Goal: Ask a question: Seek information or help from site administrators or community

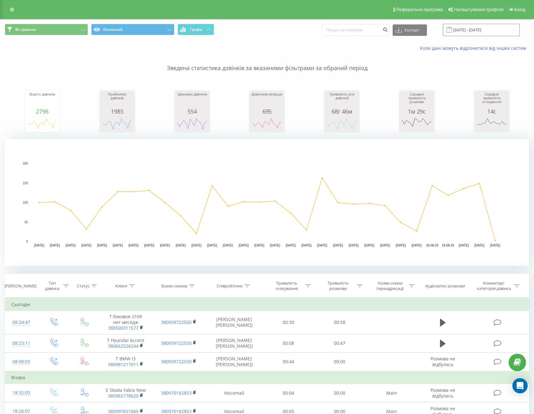
click at [464, 25] on input "[DATE] - [DATE]" at bounding box center [481, 30] width 77 height 12
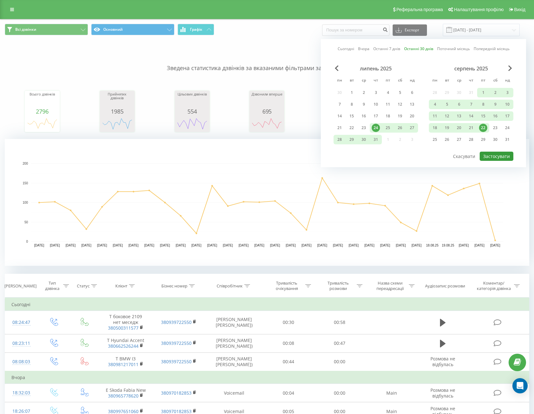
click at [501, 156] on button "Застосувати" at bounding box center [497, 156] width 34 height 9
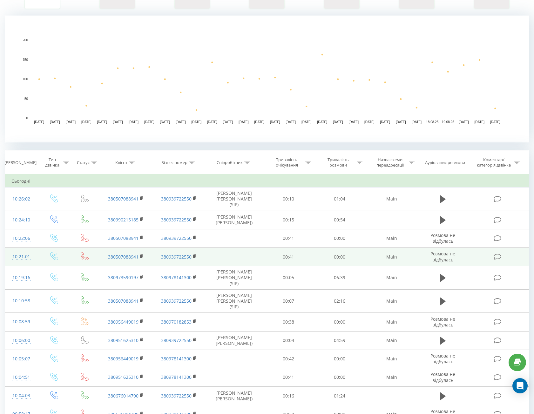
scroll to position [127, 0]
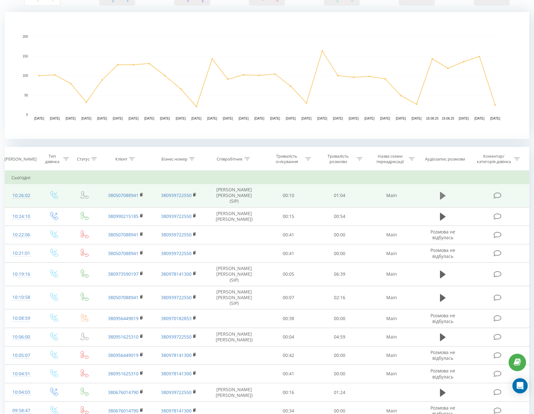
click at [446, 192] on button at bounding box center [443, 196] width 10 height 10
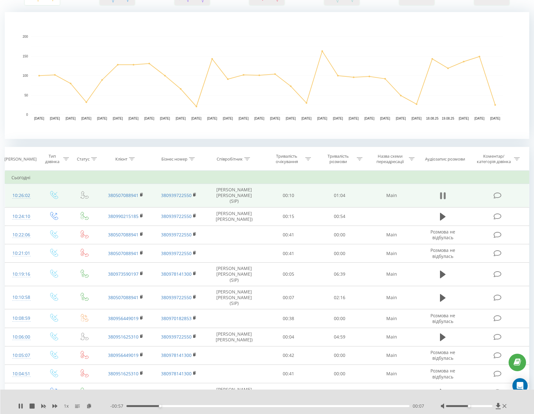
click at [443, 192] on icon at bounding box center [443, 196] width 6 height 9
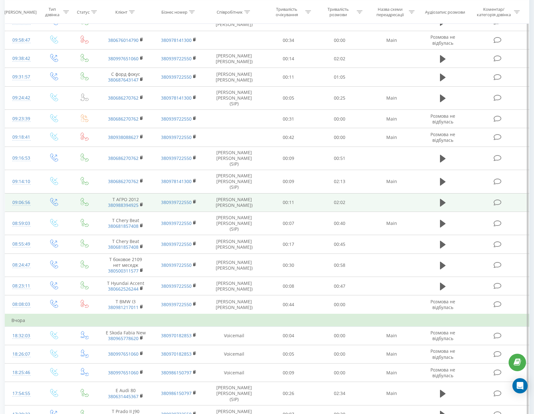
scroll to position [413, 0]
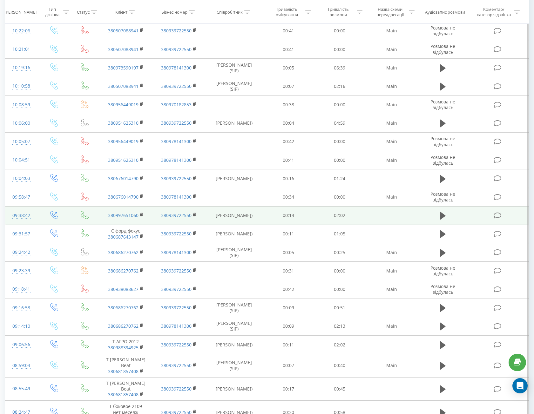
scroll to position [381, 0]
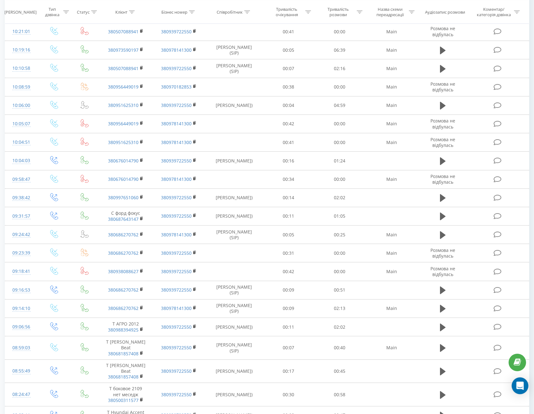
click at [519, 386] on icon "Open Intercom Messenger" at bounding box center [519, 386] width 7 height 8
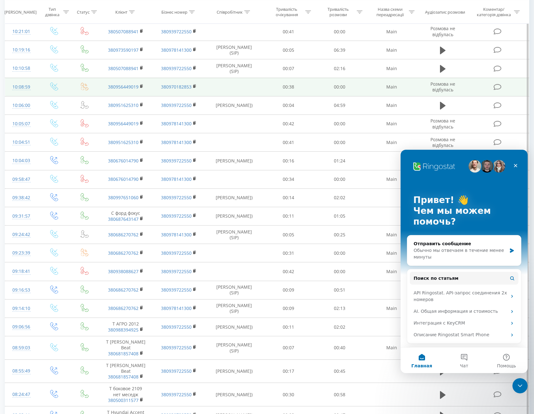
scroll to position [0, 0]
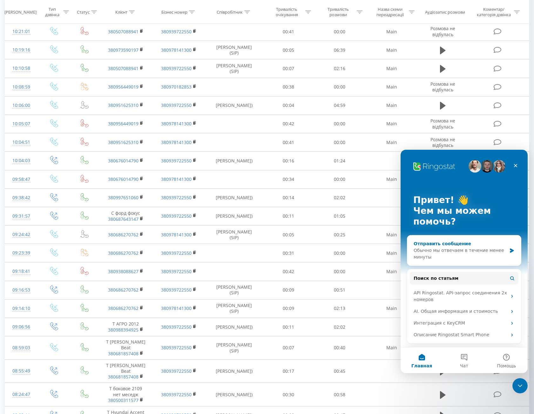
click at [459, 249] on div "Обычно мы отвечаем в течение менее минуты" at bounding box center [460, 253] width 93 height 13
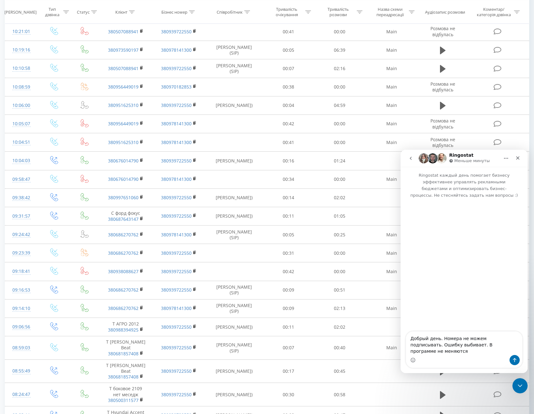
type textarea "Добрый день. Номера не можем подписывать. Ошибку выбивает. В программе не меняю…"
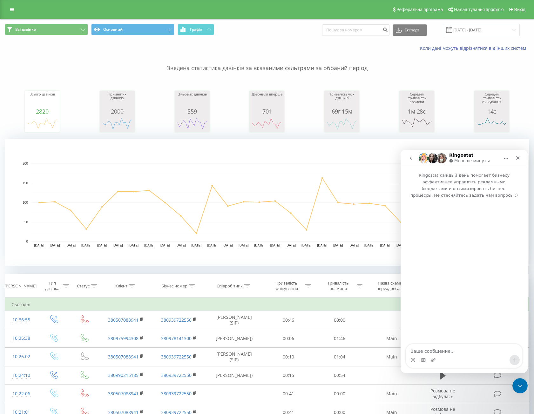
click at [433, 304] on div "Мессенджер Intercom" at bounding box center [464, 272] width 127 height 146
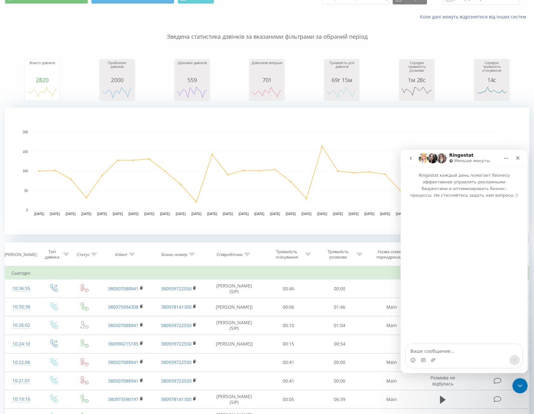
scroll to position [32, 0]
click at [409, 156] on button "go back" at bounding box center [411, 158] width 12 height 12
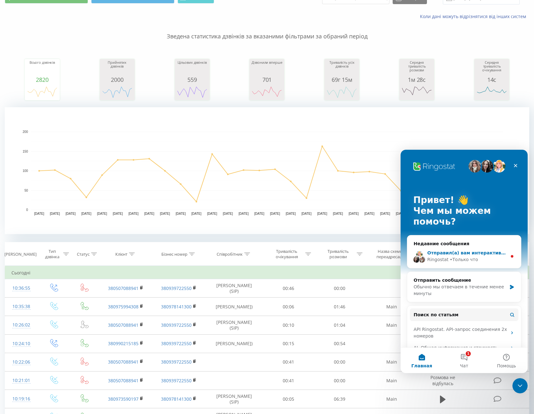
click at [455, 258] on div "• Только что" at bounding box center [464, 260] width 28 height 7
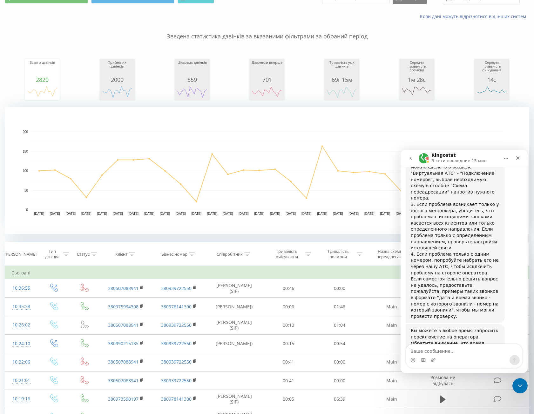
scroll to position [259, 0]
drag, startPoint x: 470, startPoint y: 307, endPoint x: 409, endPoint y: 306, distance: 60.4
click at [409, 324] on div "Вы можете в любое время запросить переключение на оператора. Обратите внимание,…" at bounding box center [455, 346] width 99 height 45
copy div "переключение на оператора"
click at [446, 352] on textarea "Ваше сообщение..." at bounding box center [464, 350] width 116 height 11
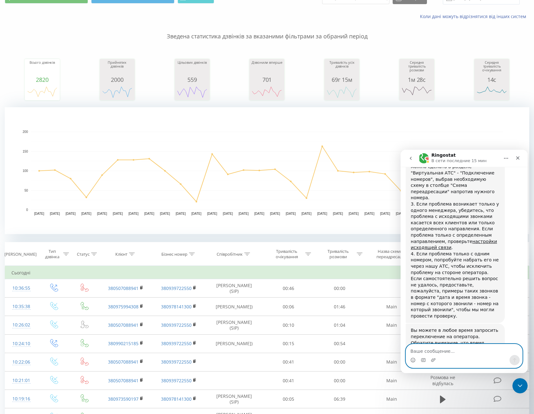
paste textarea "переключение на оператора"
type textarea "переключение на оператора"
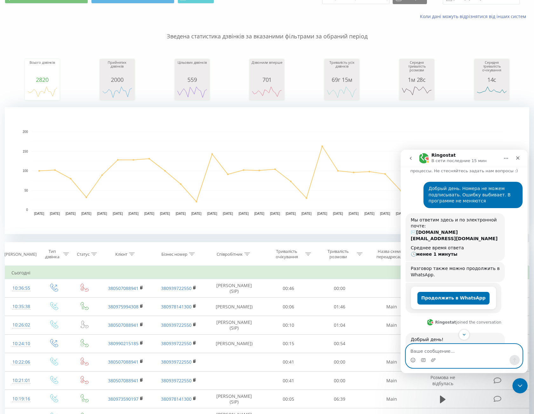
scroll to position [0, 0]
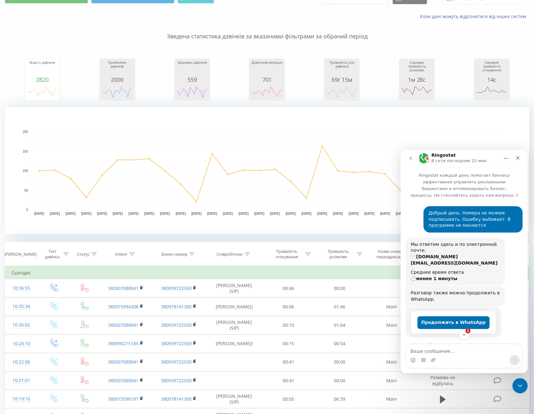
drag, startPoint x: 437, startPoint y: 132, endPoint x: 437, endPoint y: 136, distance: 3.5
click at [437, 132] on rect "A chart." at bounding box center [267, 132] width 472 height 0
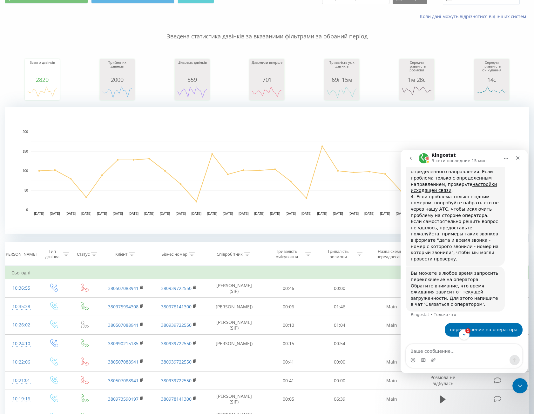
scroll to position [326, 0]
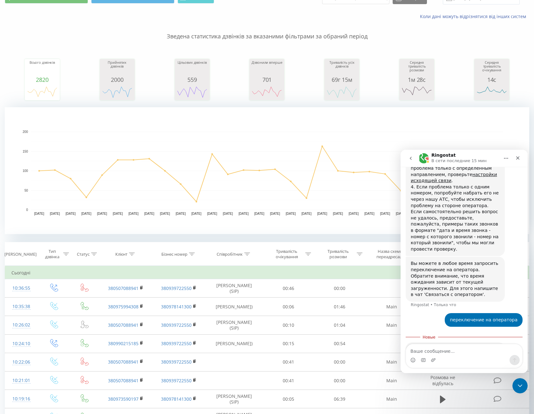
click at [441, 215] on div "Добрый день! Для решения проблемы с подписью номеров, пожалуйста, убедитесь в с…" at bounding box center [455, 144] width 89 height 218
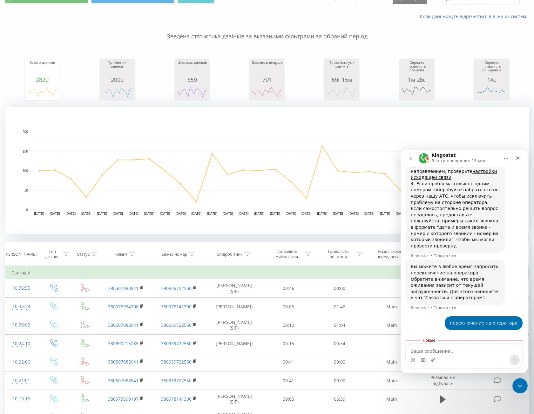
scroll to position [333, 0]
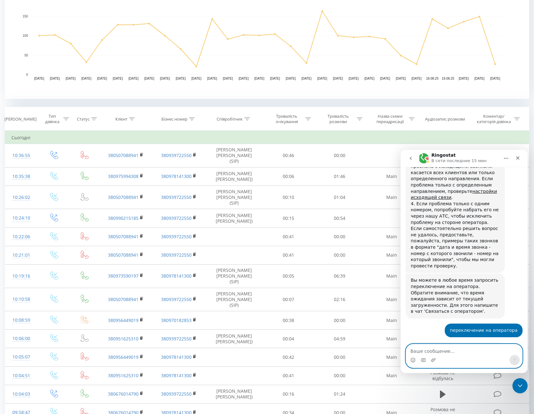
scroll to position [127, 0]
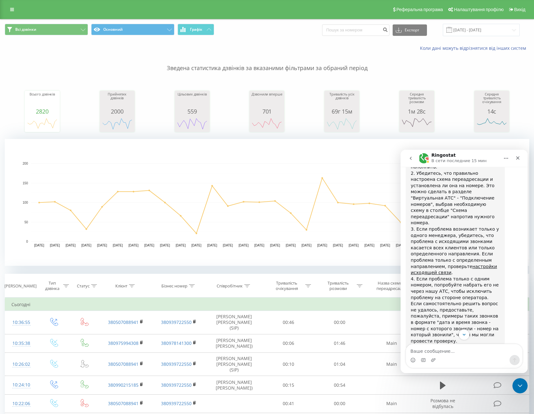
scroll to position [246, 0]
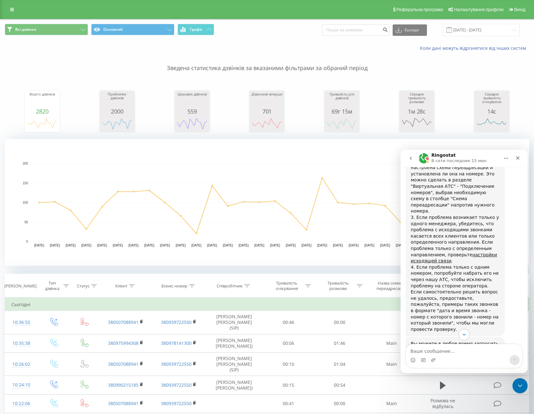
click at [257, 166] on rect "A chart." at bounding box center [267, 203] width 472 height 78
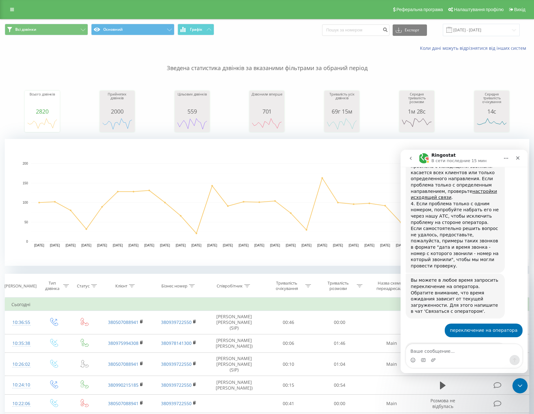
click at [463, 356] on div "Мессенджер Intercom" at bounding box center [464, 360] width 116 height 10
click at [461, 353] on textarea "Ваше сообщение..." at bounding box center [464, 350] width 116 height 11
type textarea "?"
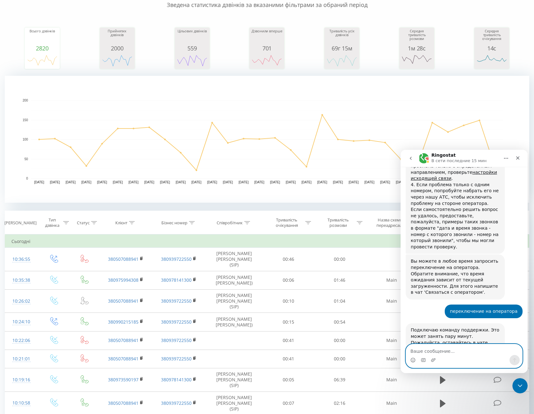
scroll to position [64, 0]
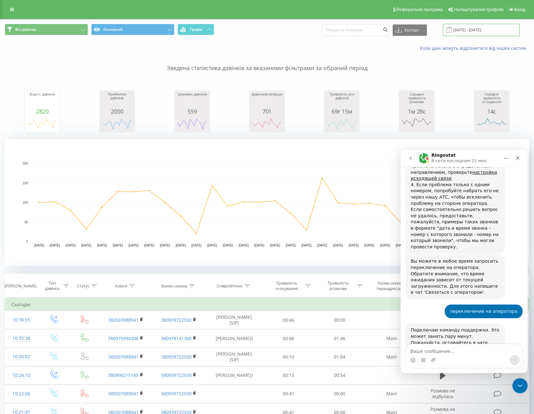
click at [476, 30] on input "[DATE] - [DATE]" at bounding box center [481, 30] width 77 height 12
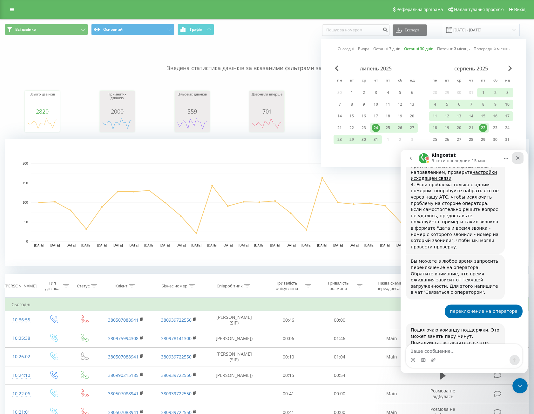
click at [517, 157] on icon "Закрыть" at bounding box center [517, 158] width 5 height 5
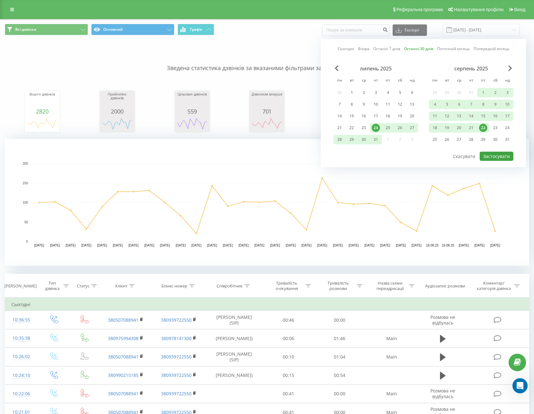
scroll to position [329, 0]
click at [484, 155] on button "Застосувати" at bounding box center [497, 156] width 34 height 9
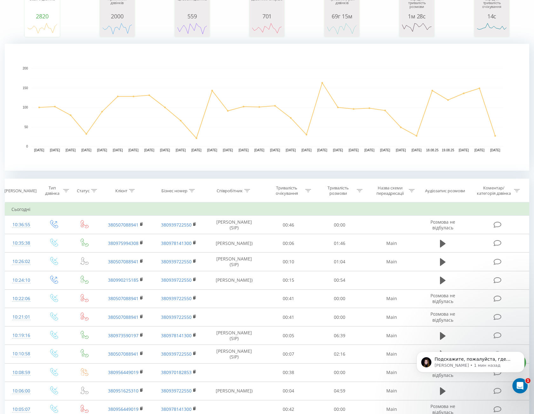
scroll to position [383, 0]
click at [488, 364] on p "Yeva • 1 мин назад" at bounding box center [475, 366] width 82 height 6
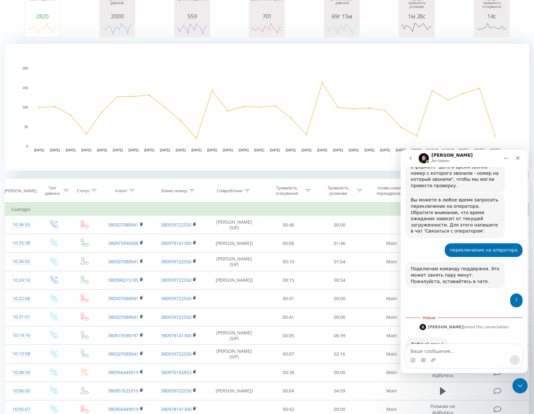
scroll to position [394, 0]
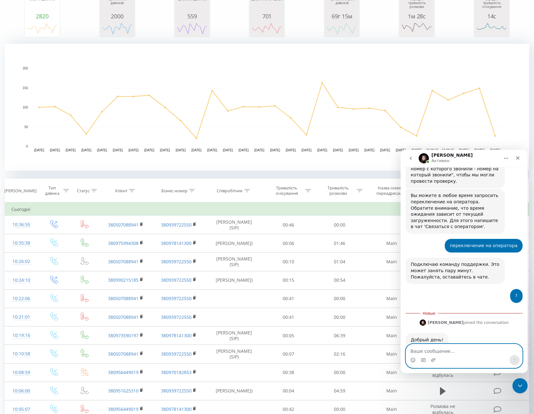
click at [458, 353] on textarea "Ваше сообщение..." at bounding box center [464, 350] width 116 height 11
paste textarea "Ваше сообщение..."
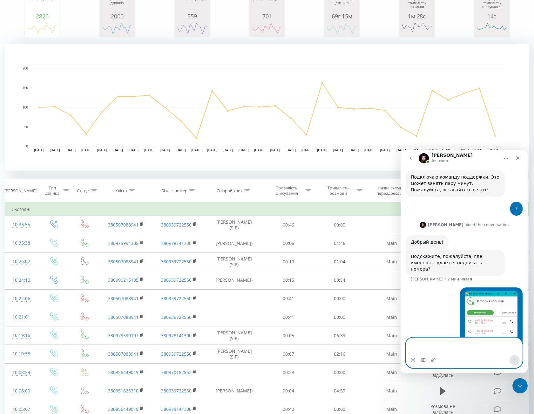
scroll to position [487, 0]
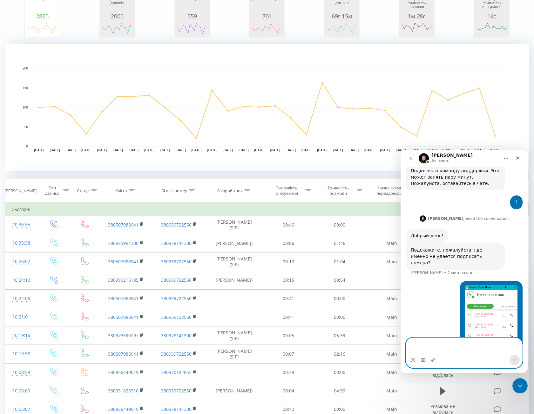
click at [472, 355] on textarea "Ваше сообщение..." at bounding box center [464, 346] width 116 height 17
paste textarea "Ваше сообщение..."
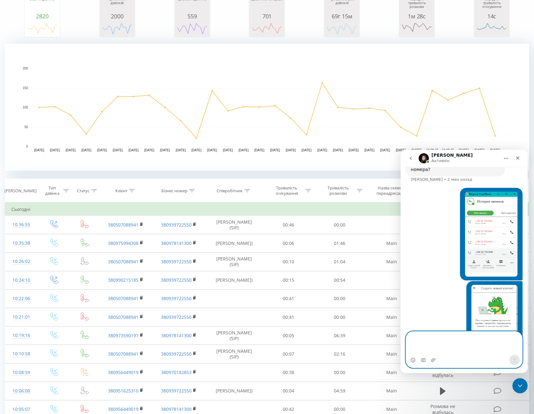
scroll to position [587, 0]
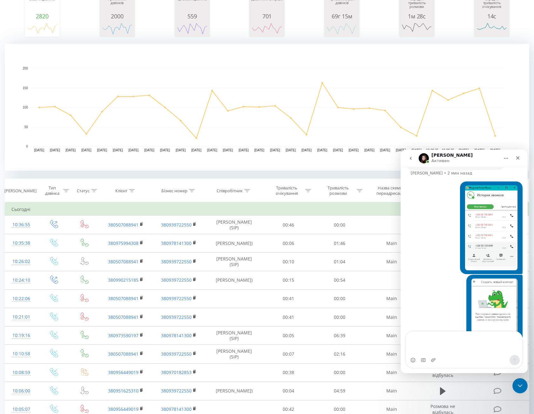
click at [475, 363] on div "Мессенджер Intercom" at bounding box center [464, 360] width 116 height 10
click at [471, 352] on textarea "Ваше сообщение..." at bounding box center [464, 344] width 116 height 24
paste textarea "Ваше сообщение..."
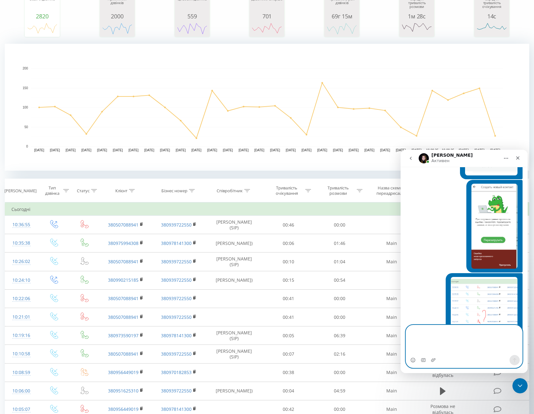
scroll to position [687, 0]
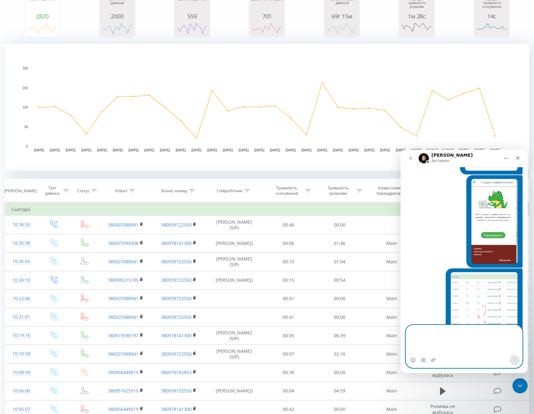
drag, startPoint x: 468, startPoint y: 268, endPoint x: 451, endPoint y: 348, distance: 81.8
click at [451, 330] on textarea "Ваше сообщение..." at bounding box center [464, 341] width 116 height 30
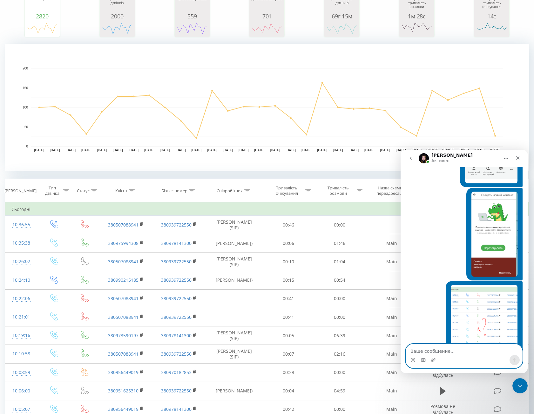
scroll to position [668, 0]
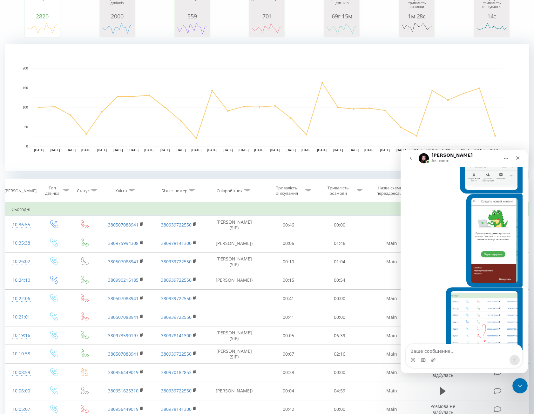
click at [492, 315] on img "Єгор говорит…" at bounding box center [484, 334] width 67 height 85
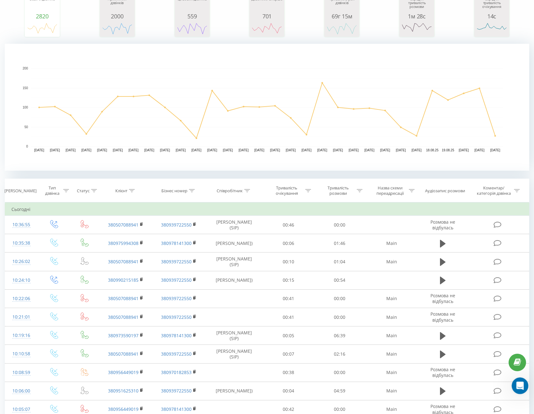
click at [518, 386] on icon "Открыть службу сообщений Intercom" at bounding box center [519, 385] width 10 height 10
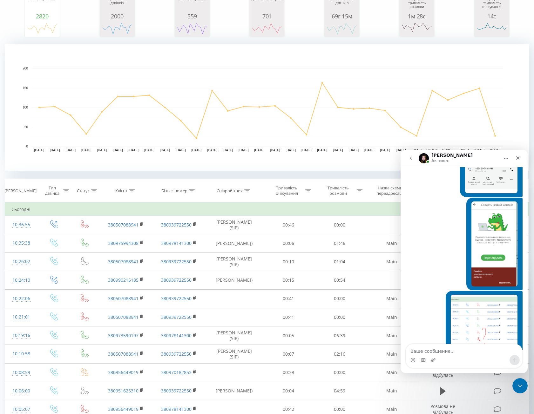
scroll to position [668, 0]
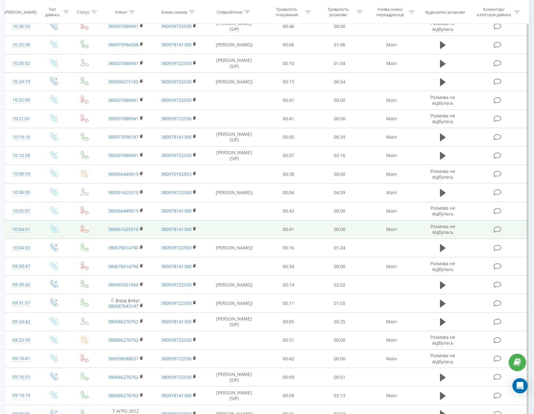
scroll to position [191, 0]
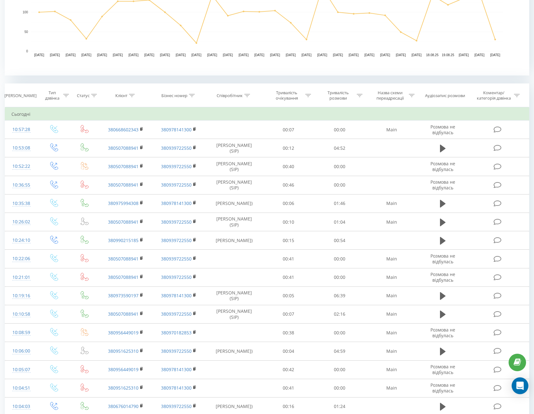
click at [523, 387] on div "Open Intercom Messenger" at bounding box center [520, 386] width 17 height 17
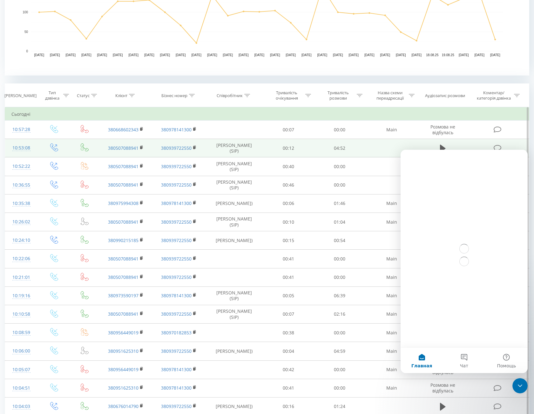
scroll to position [0, 0]
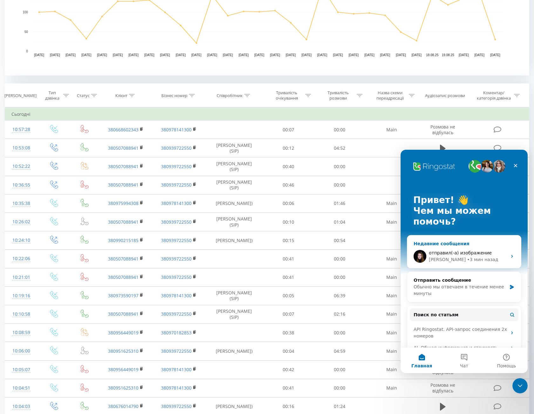
click at [467, 260] on div "• 3 мин назад" at bounding box center [482, 260] width 31 height 7
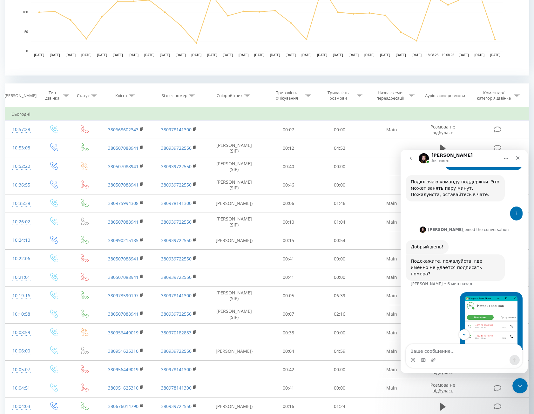
scroll to position [668, 0]
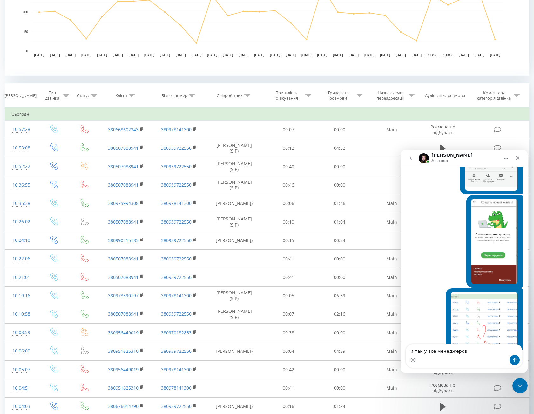
type textarea "и так у все менеджеров"
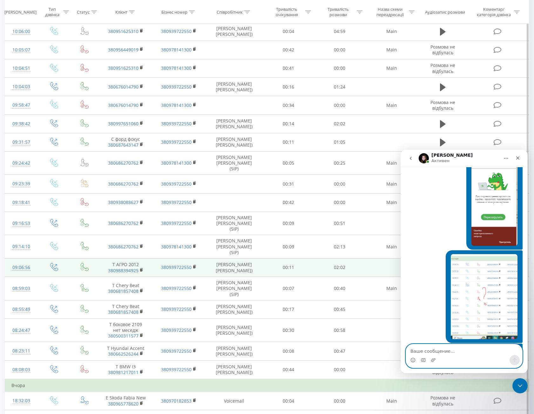
scroll to position [707, 0]
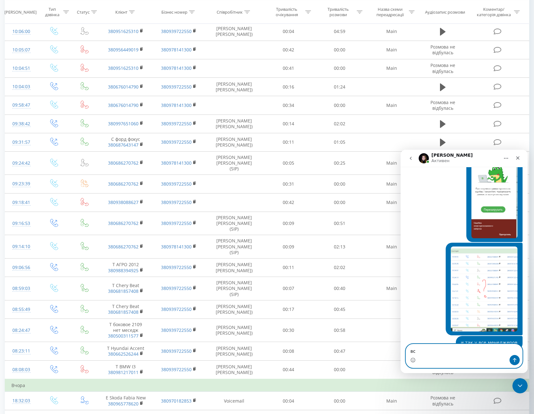
type textarea "все"
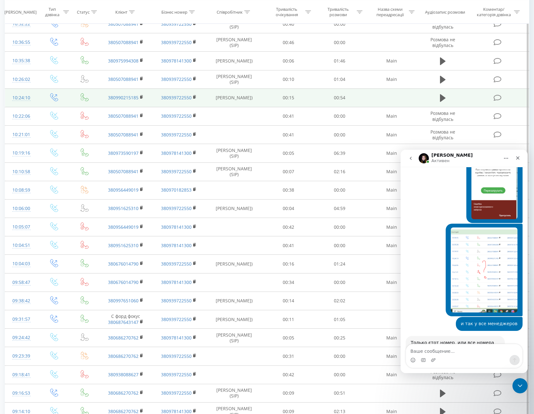
scroll to position [413, 0]
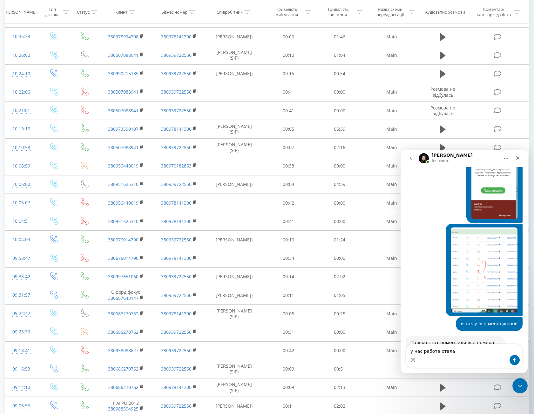
type textarea "у нас работа стала"
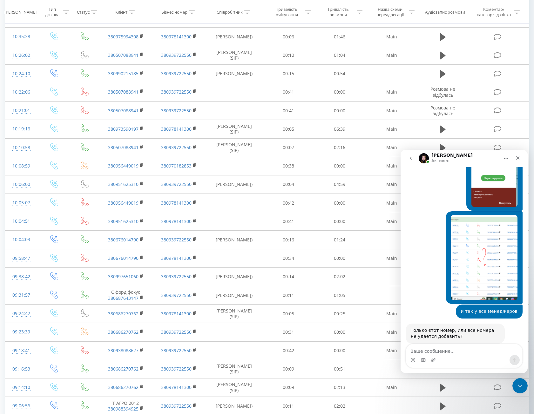
scroll to position [741, 0]
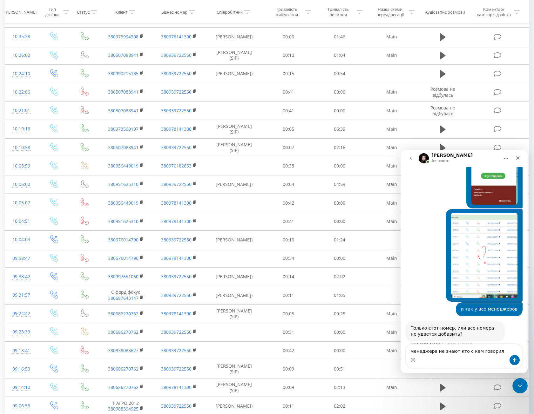
type textarea "менеджера не знают кто с кем говорил"
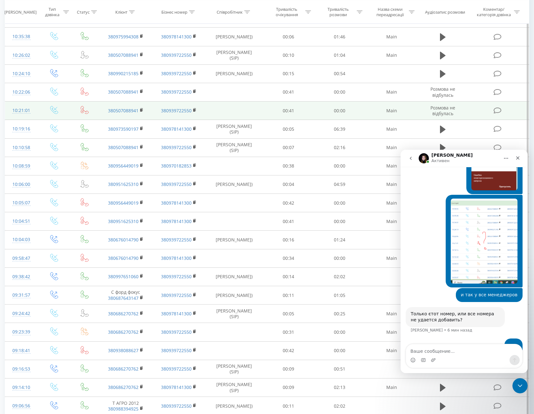
click at [256, 110] on td at bounding box center [233, 111] width 57 height 18
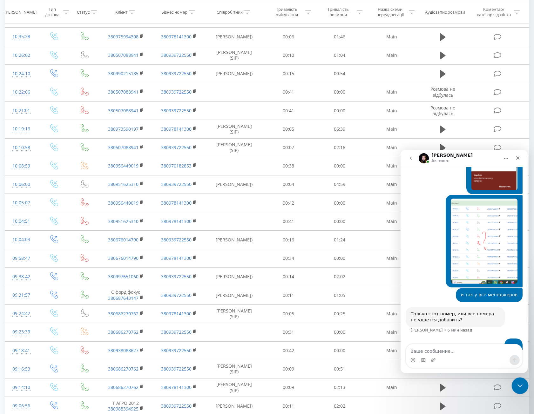
drag, startPoint x: 519, startPoint y: 388, endPoint x: 899, endPoint y: 764, distance: 535.2
click at [518, 389] on icon "Закрыть службу сообщений Intercom" at bounding box center [519, 385] width 8 height 8
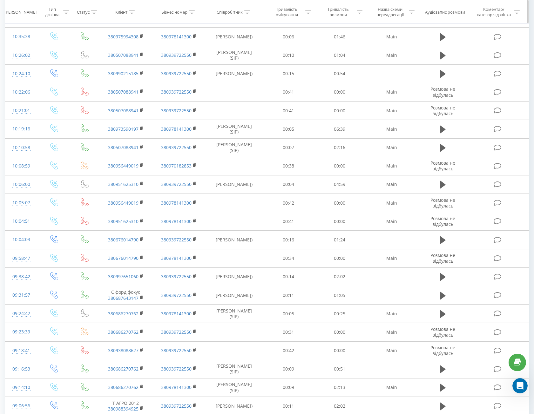
scroll to position [779, 0]
click at [518, 386] on icon "Открыть службу сообщений Intercom" at bounding box center [519, 385] width 10 height 10
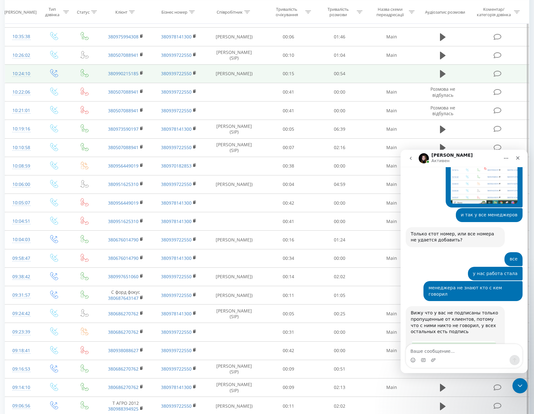
scroll to position [853, 0]
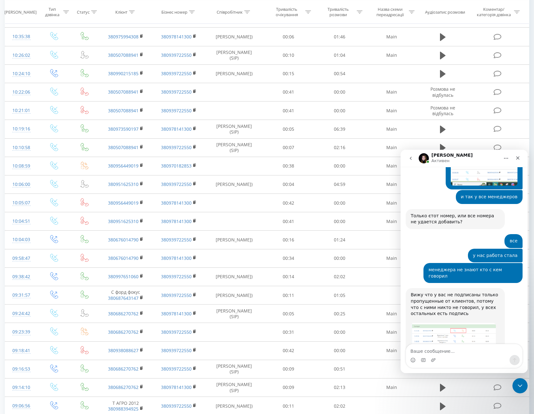
click at [461, 323] on img "Yeva говорит…" at bounding box center [453, 350] width 85 height 54
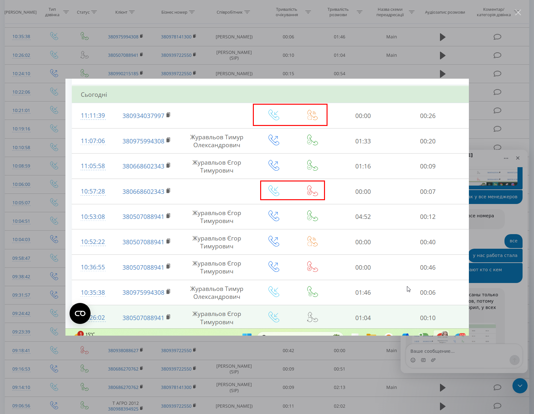
click at [364, 358] on div "Мессенджер Intercom" at bounding box center [267, 207] width 534 height 414
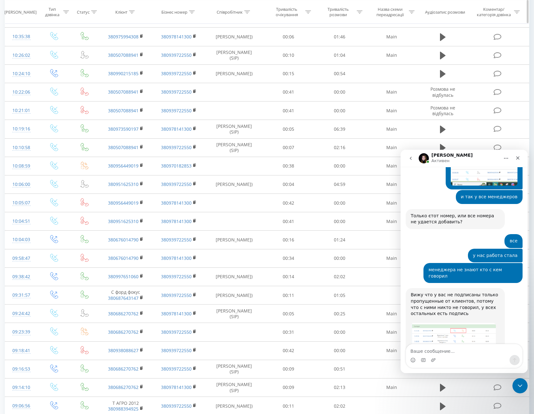
scroll to position [318, 0]
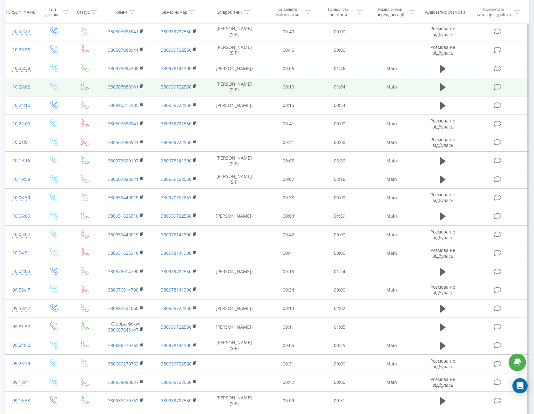
scroll to position [508, 0]
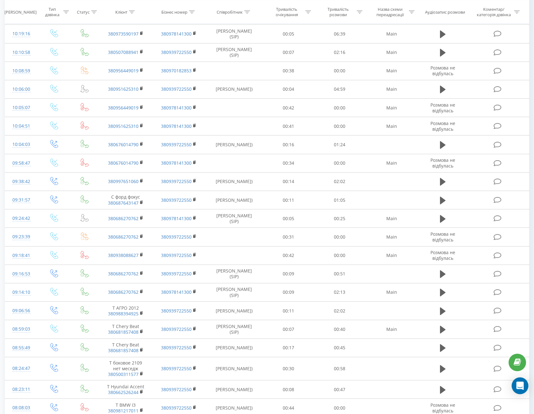
click at [526, 388] on div "Open Intercom Messenger" at bounding box center [520, 386] width 17 height 17
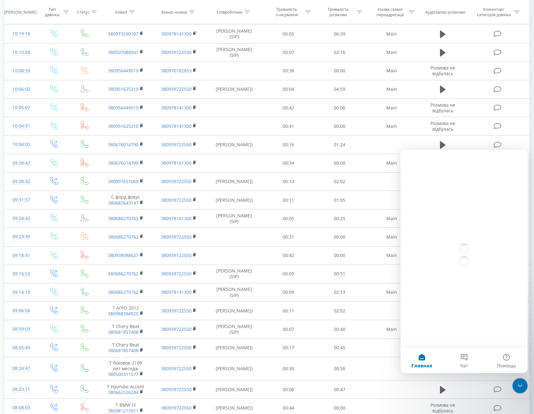
scroll to position [0, 0]
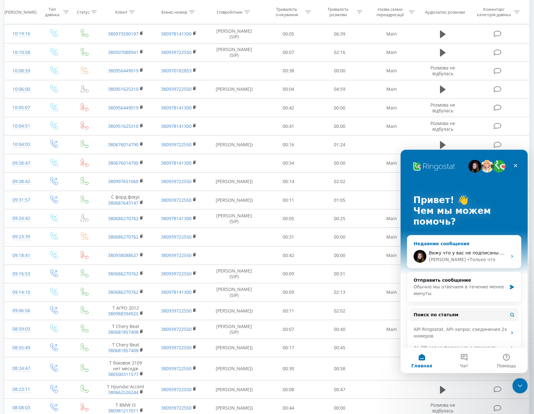
click at [467, 260] on div "• Только что" at bounding box center [481, 260] width 28 height 7
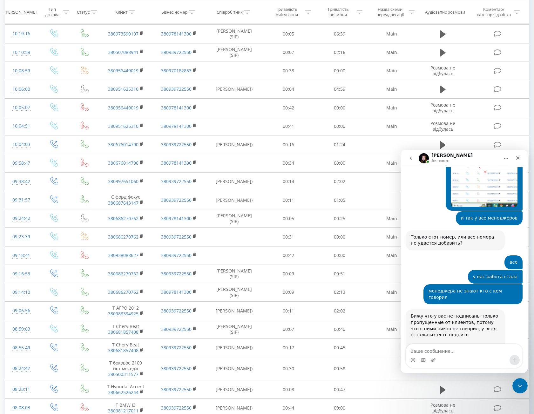
scroll to position [853, 0]
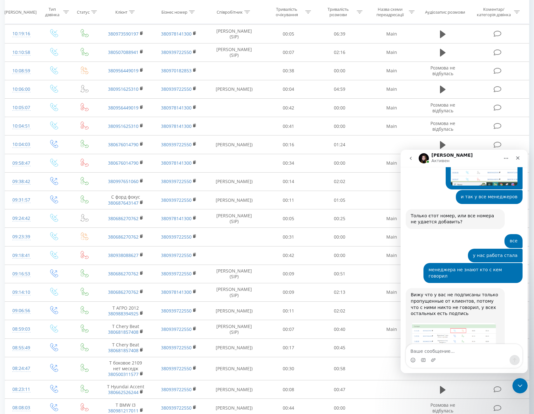
click at [454, 323] on img "Yeva говорит…" at bounding box center [453, 350] width 85 height 54
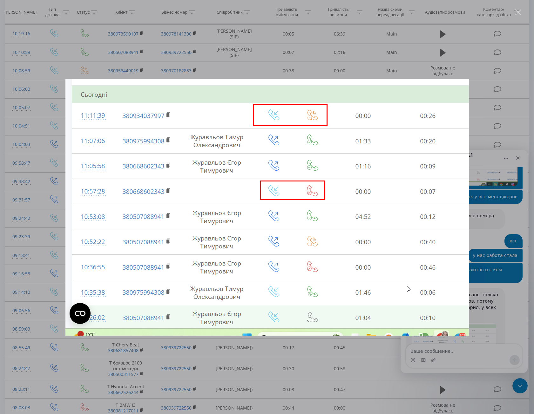
click at [405, 356] on div "Мессенджер Intercom" at bounding box center [267, 207] width 534 height 414
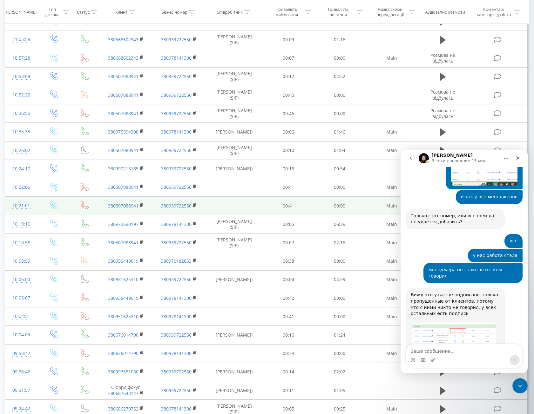
scroll to position [254, 0]
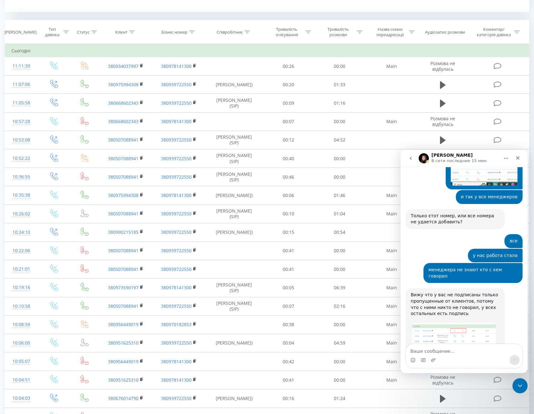
click at [464, 362] on div "Мессенджер Intercom" at bounding box center [464, 360] width 116 height 10
click at [460, 351] on textarea "Ваше сообщение..." at bounding box center [464, 350] width 116 height 11
paste textarea "Ваше сообщение..."
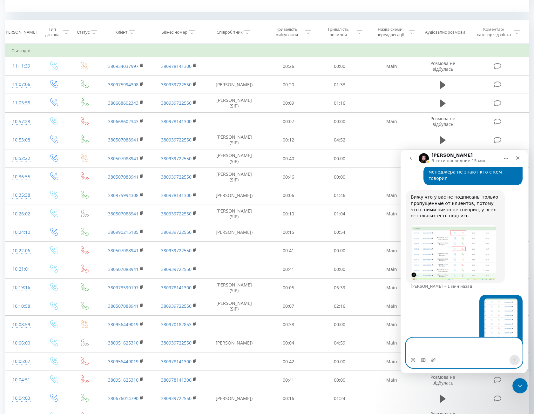
scroll to position [957, 0]
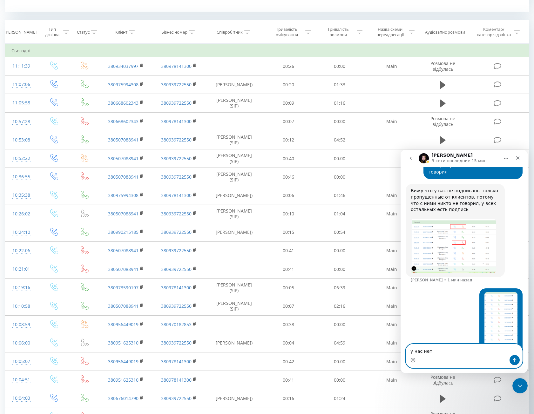
type textarea "у нас нет"
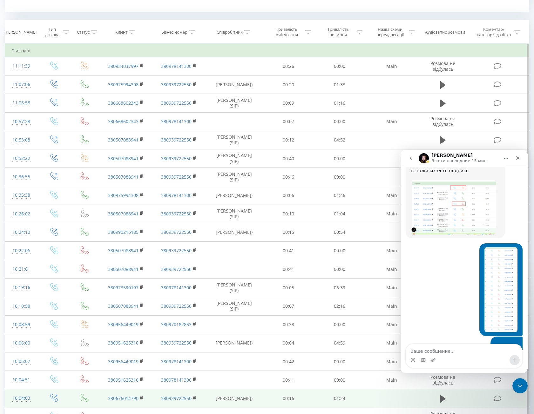
scroll to position [1015, 0]
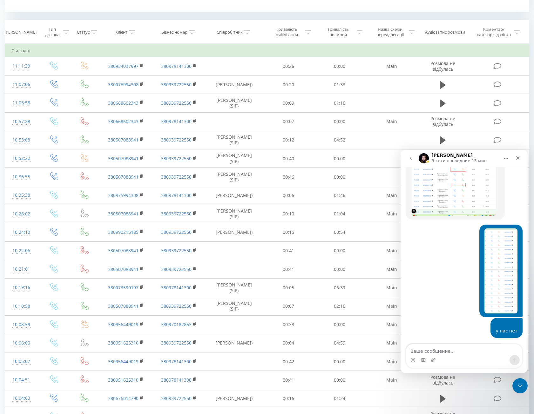
click at [411, 160] on icon "go back" at bounding box center [410, 158] width 5 height 5
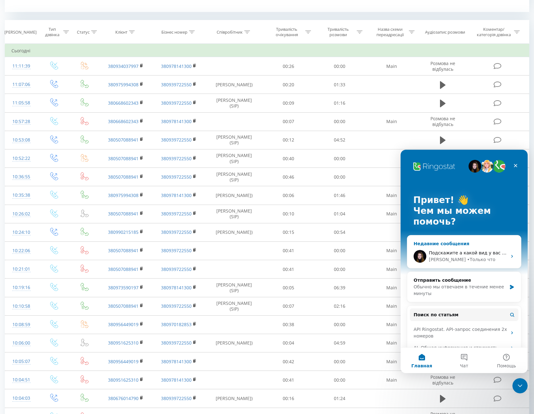
click at [460, 254] on span "Подскажите а какой вид у вас вот тут выбран?" at bounding box center [484, 253] width 111 height 5
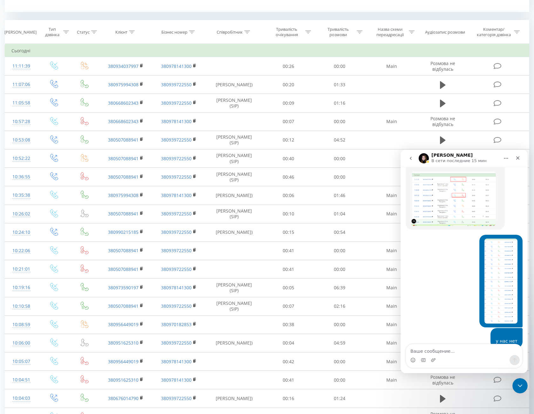
scroll to position [1015, 0]
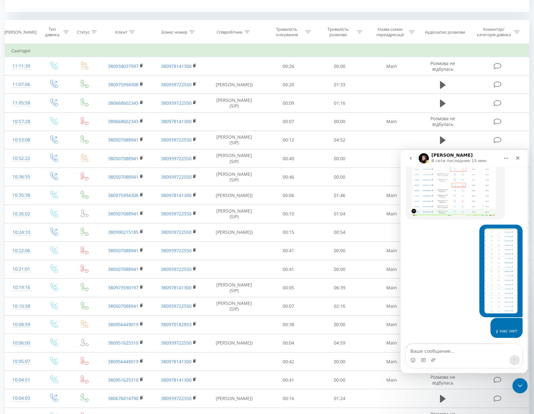
click at [435, 347] on div "Подскажите а какой вид у вас вот тут выбран?" at bounding box center [455, 353] width 89 height 12
click at [449, 360] on img "Yeva говорит…" at bounding box center [453, 369] width 85 height 18
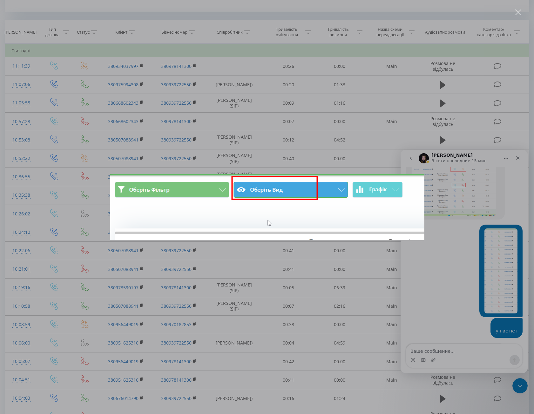
click at [203, 79] on div "Мессенджер Intercom" at bounding box center [267, 207] width 534 height 414
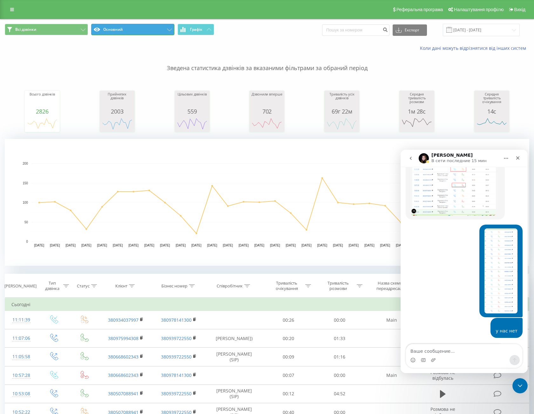
click at [136, 29] on button "Основний" at bounding box center [132, 29] width 83 height 11
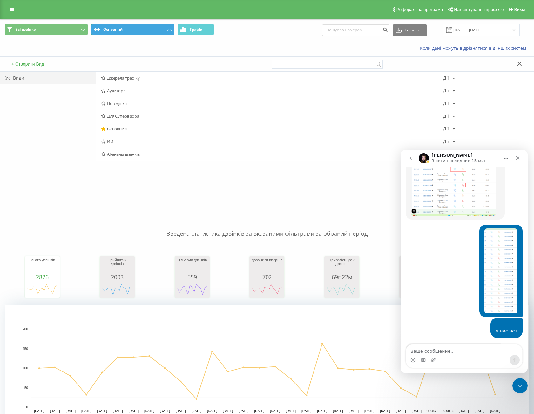
click at [136, 29] on button "Основний" at bounding box center [132, 29] width 83 height 11
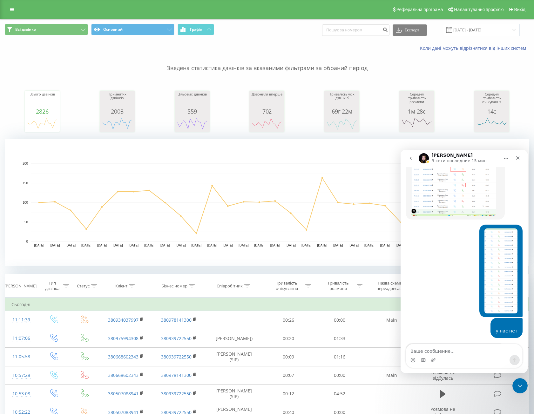
click at [499, 263] on img "Єгор говорит…" at bounding box center [500, 271] width 33 height 85
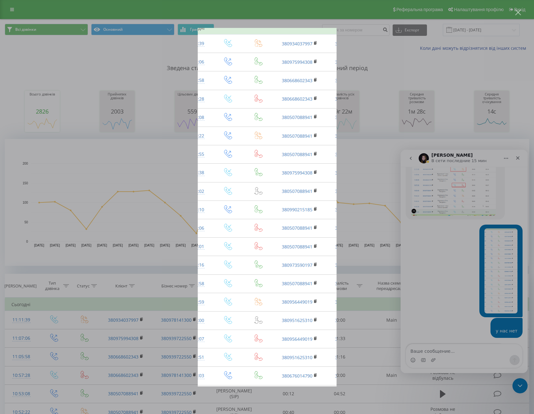
click at [461, 311] on div "Мессенджер Intercom" at bounding box center [267, 207] width 534 height 414
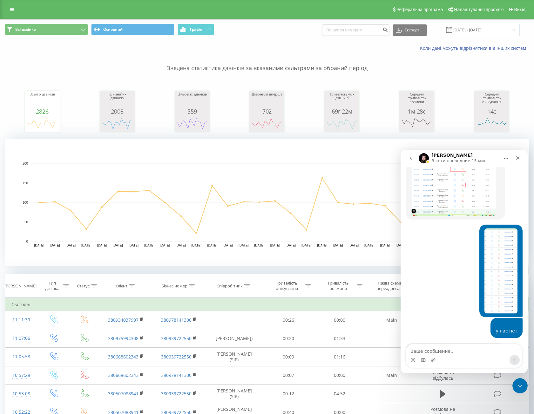
click at [459, 360] on img "Yeva говорит…" at bounding box center [453, 369] width 85 height 18
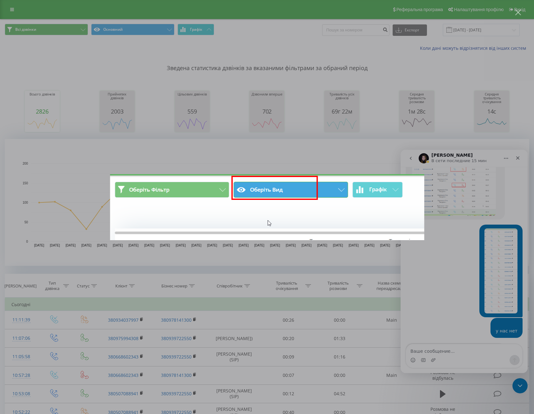
click at [458, 315] on div "Мессенджер Intercom" at bounding box center [267, 207] width 534 height 414
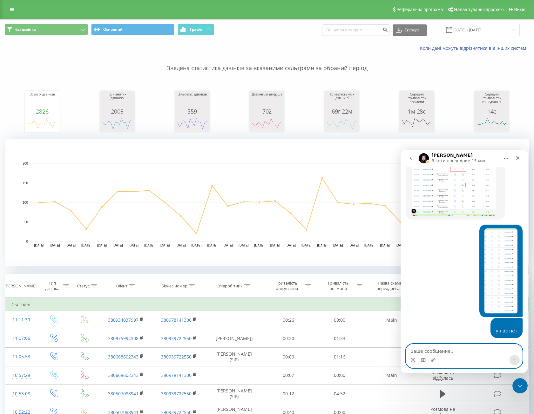
click at [438, 353] on textarea "Ваше сообщение..." at bounding box center [464, 350] width 116 height 11
type textarea "основной"
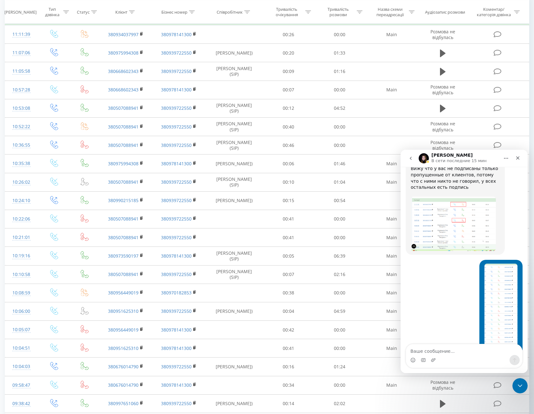
scroll to position [1058, 0]
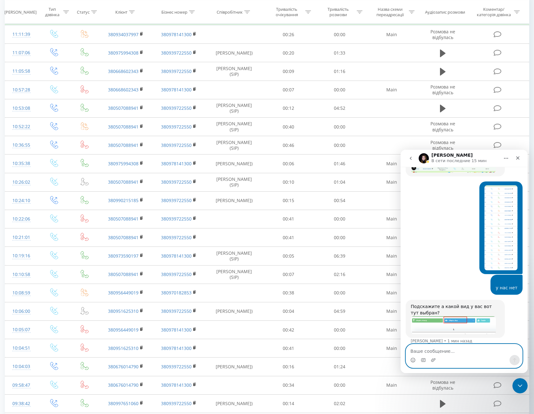
click at [445, 351] on textarea "Ваше сообщение..." at bounding box center [464, 350] width 116 height 11
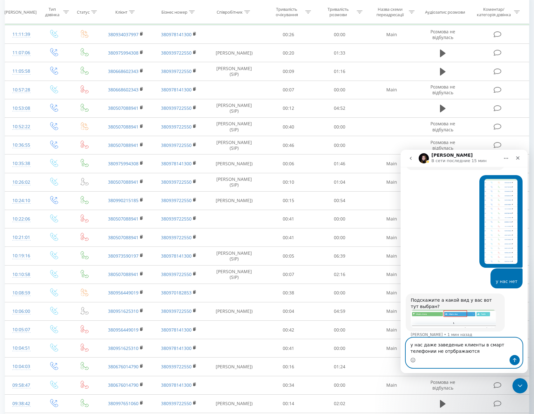
type textarea "у нас даже заведеные клиенты в смарт телефонии не отрбражаются"
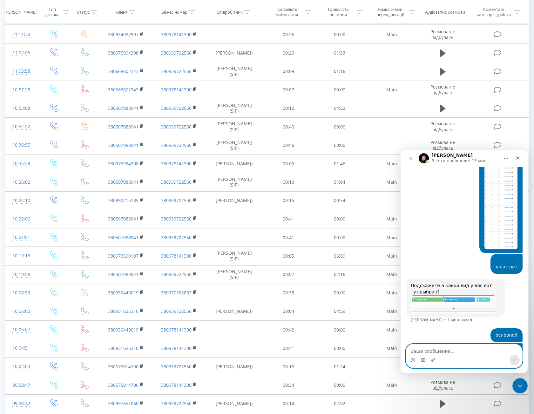
type textarea "у"
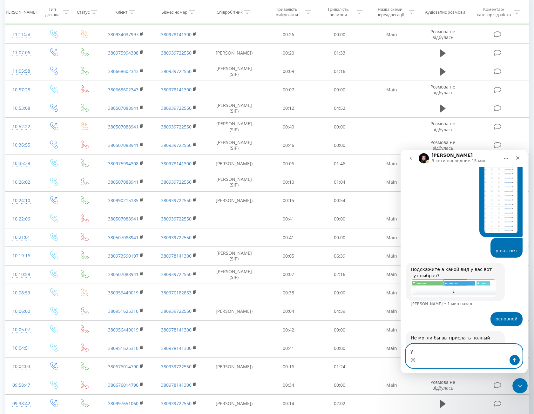
scroll to position [1096, 0]
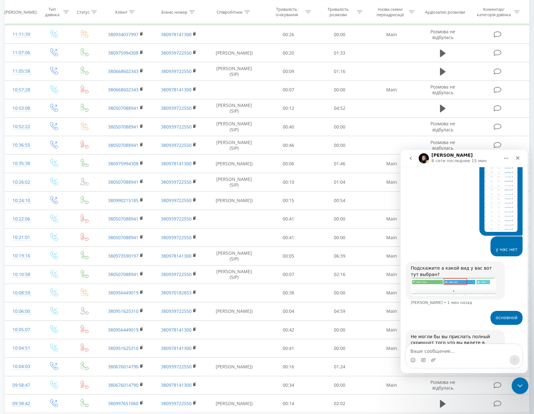
click at [520, 382] on icon "Закрыть службу сообщений Intercom" at bounding box center [519, 385] width 8 height 8
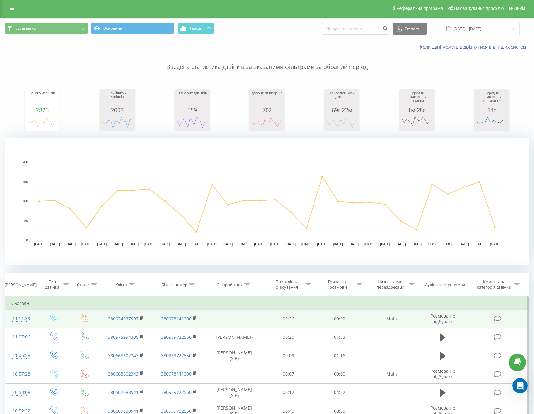
scroll to position [0, 0]
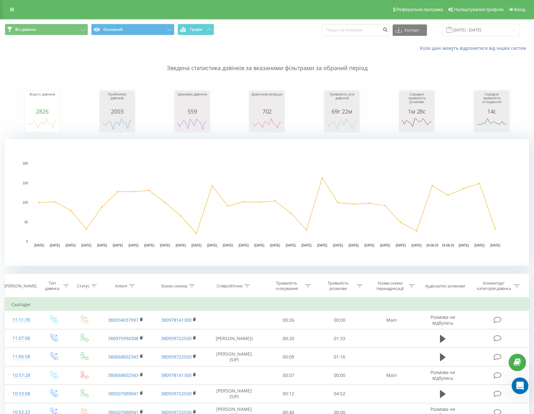
click at [516, 390] on div "Открыть службу сообщений Intercom" at bounding box center [518, 385] width 21 height 21
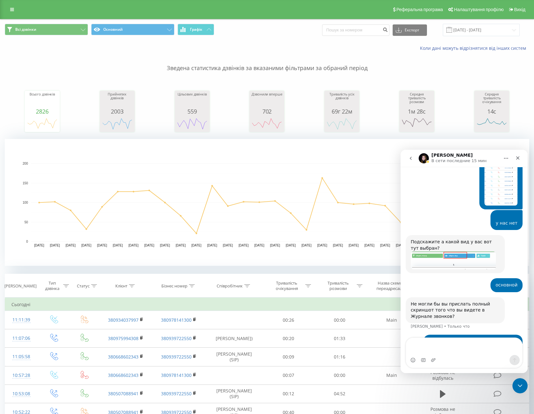
scroll to position [1170, 0]
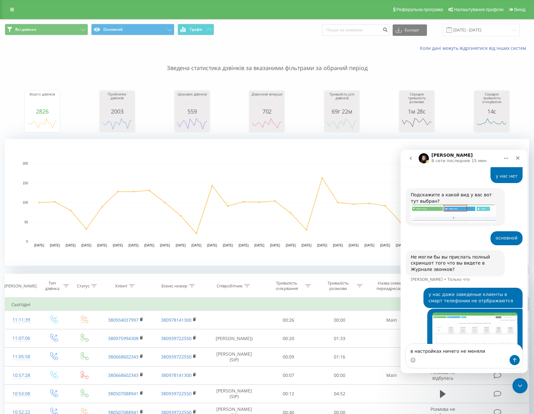
type textarea "в настройках ничего не меняли"
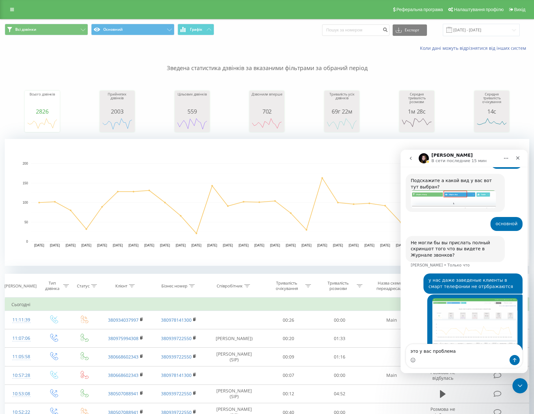
type textarea "это у вас проблема"
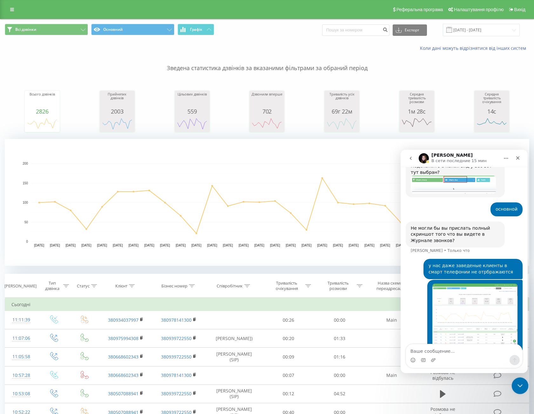
click at [515, 386] on icon "Закрыть службу сообщений Intercom" at bounding box center [519, 385] width 8 height 8
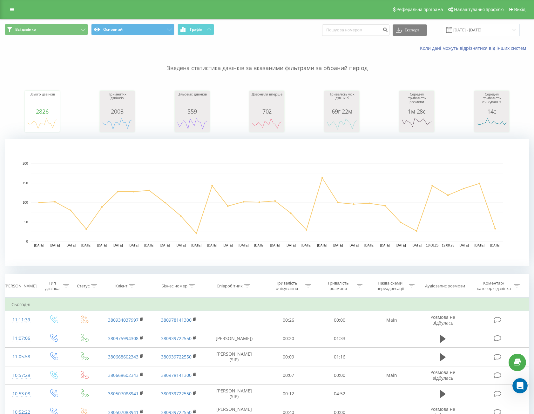
drag, startPoint x: 456, startPoint y: 104, endPoint x: 460, endPoint y: 104, distance: 4.5
click at [455, 104] on div "Всього дзвінків 2826 date totalCalls 24.07.25 100 26.07.25 80 28.07.25 89 30.07…" at bounding box center [267, 105] width 524 height 55
drag, startPoint x: 480, startPoint y: 93, endPoint x: 532, endPoint y: 87, distance: 52.4
click at [479, 93] on div "Середня тривалість очікування 14с date averageWaitingTime 24.07.25 13 26.07.25 …" at bounding box center [491, 111] width 35 height 41
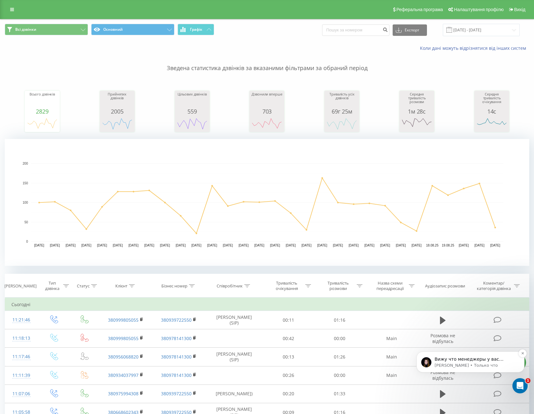
click at [473, 365] on p "[PERSON_NAME] • Только что" at bounding box center [475, 366] width 82 height 6
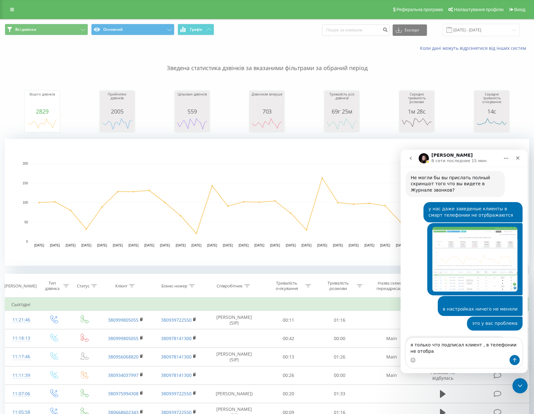
scroll to position [1255, 0]
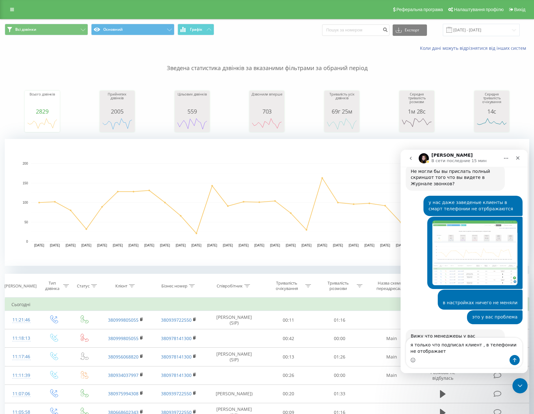
type textarea "я только что подписал клиент , в телефонии не отображает"
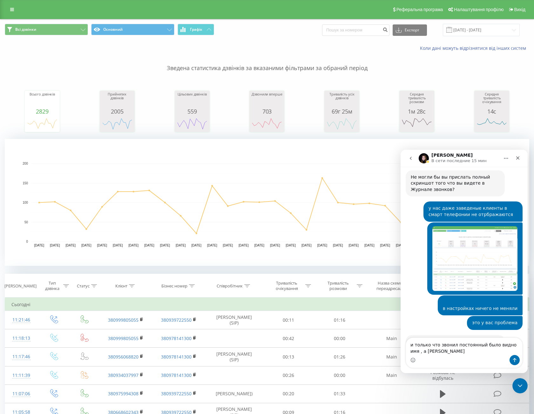
scroll to position [1255, 0]
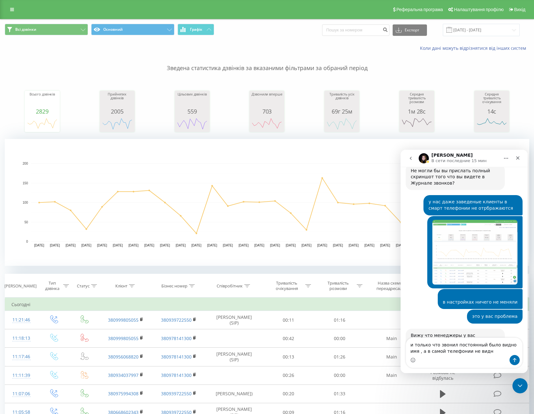
type textarea "и только что звонил постоянный было видно имя , а в самой телефонии не видно"
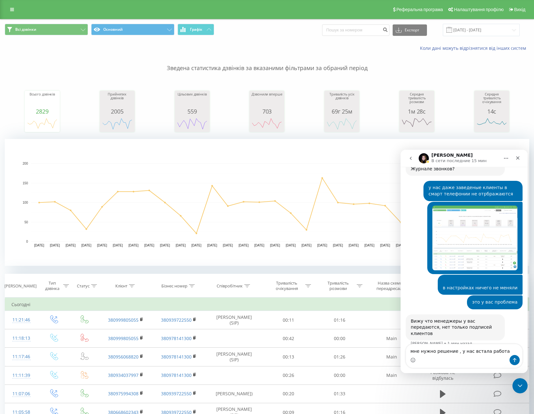
type textarea "мне нужно решение , у нас встала работа"
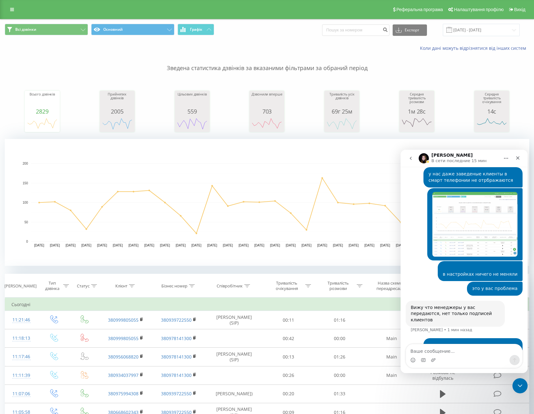
scroll to position [1284, 0]
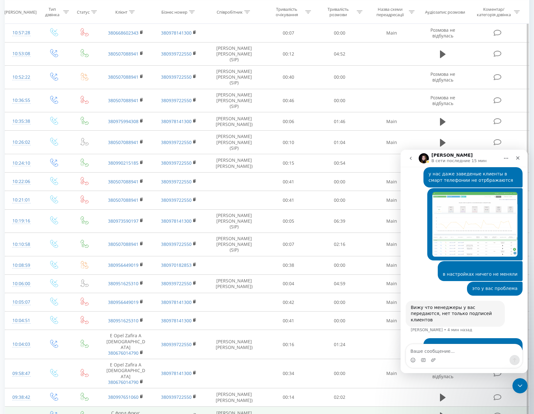
scroll to position [222, 0]
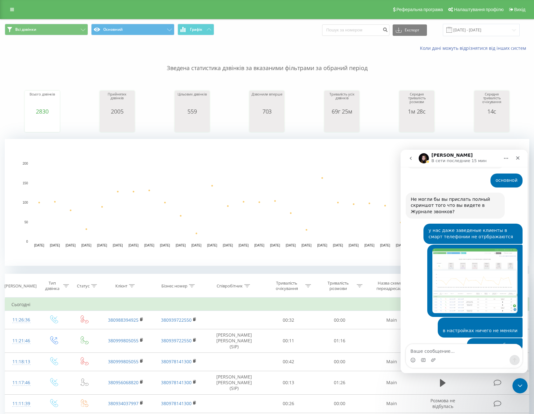
scroll to position [1284, 0]
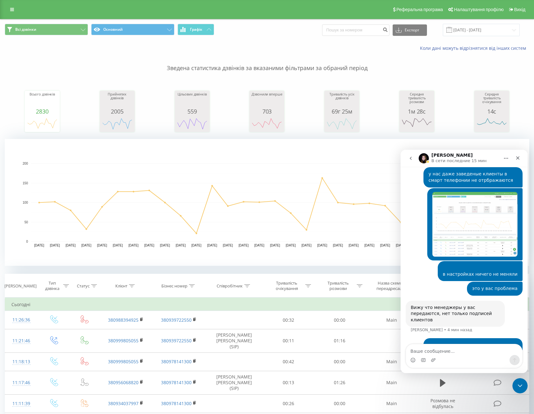
click at [353, 153] on rect "A chart." at bounding box center [267, 202] width 524 height 127
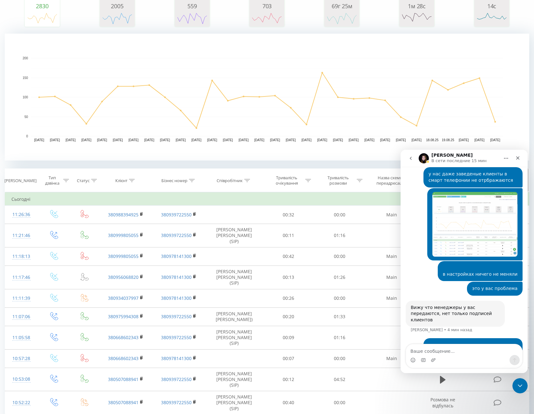
scroll to position [159, 0]
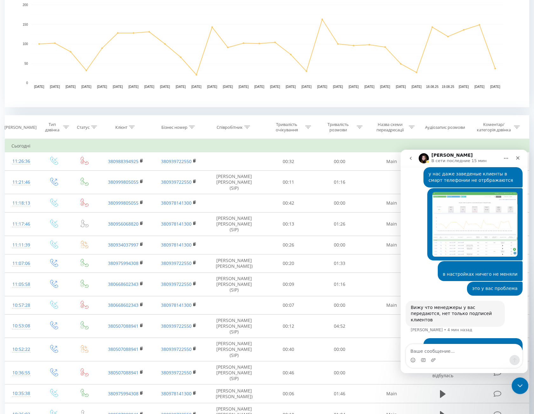
click at [519, 386] on icon "Закрыть службу сообщений Intercom" at bounding box center [519, 385] width 4 height 3
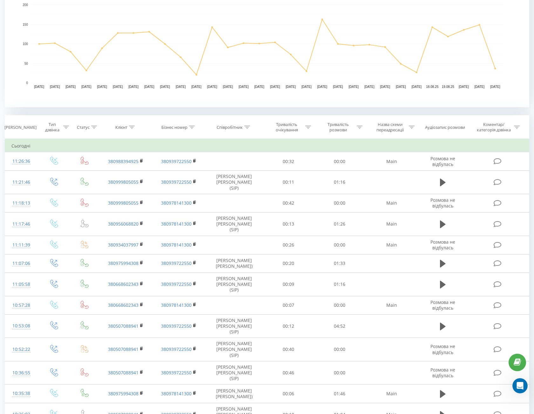
scroll to position [1284, 0]
click at [266, 145] on td "Сьогодні" at bounding box center [267, 146] width 524 height 13
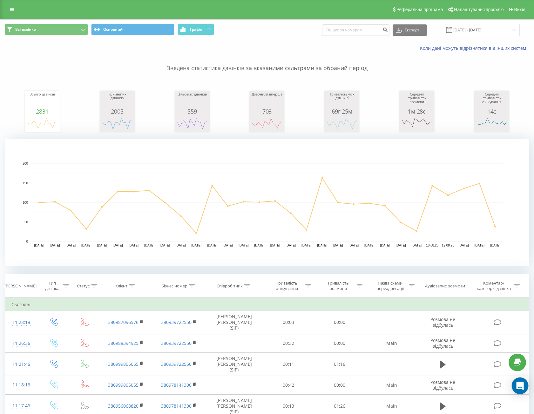
click at [520, 391] on div "Open Intercom Messenger" at bounding box center [520, 386] width 17 height 17
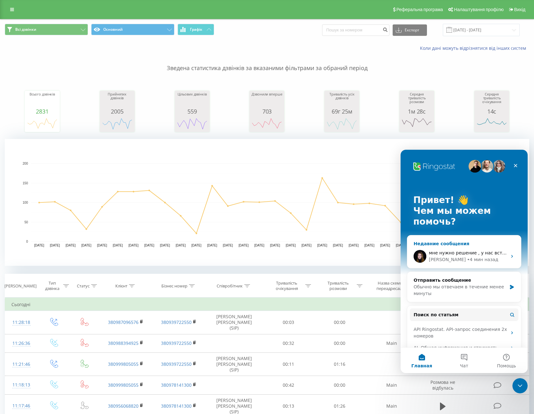
click at [489, 257] on div "[PERSON_NAME] • 4 мин назад" at bounding box center [468, 260] width 78 height 7
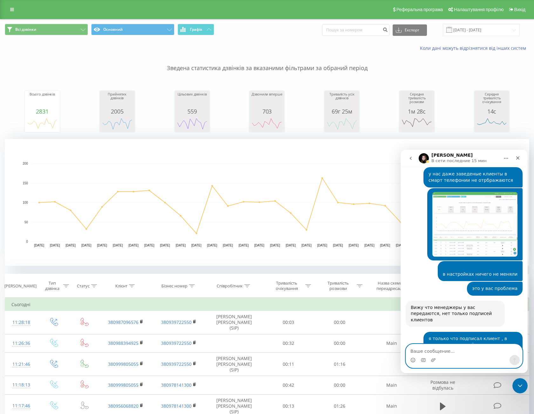
scroll to position [1309, 0]
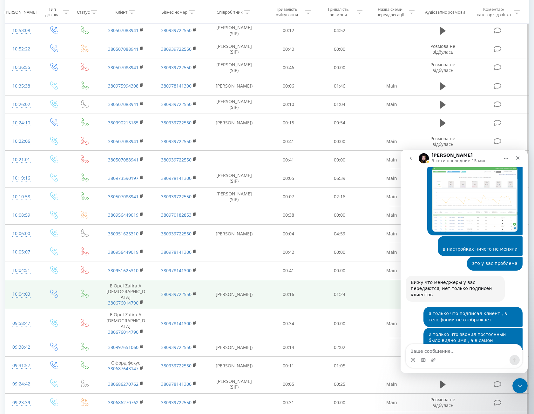
scroll to position [508, 0]
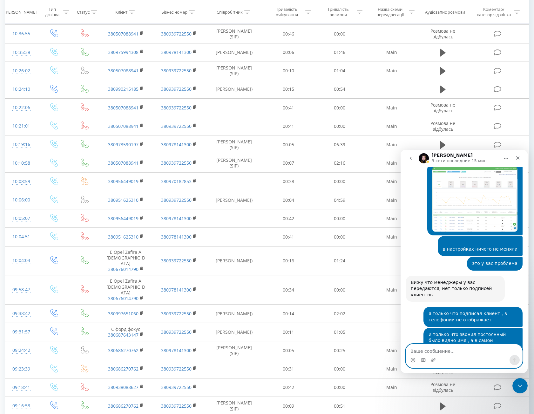
click at [444, 353] on textarea "Ваше сообщение..." at bounding box center [464, 350] width 116 height 11
type textarea "C"
type textarea "Спасибо очень жду...все стало=(("
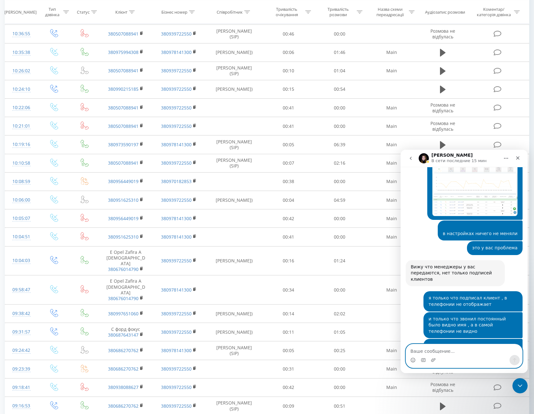
scroll to position [1328, 0]
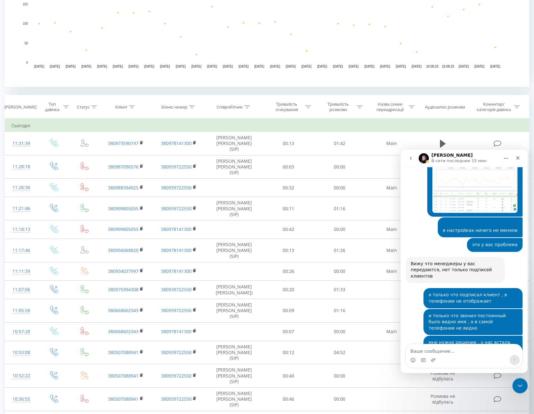
scroll to position [127, 0]
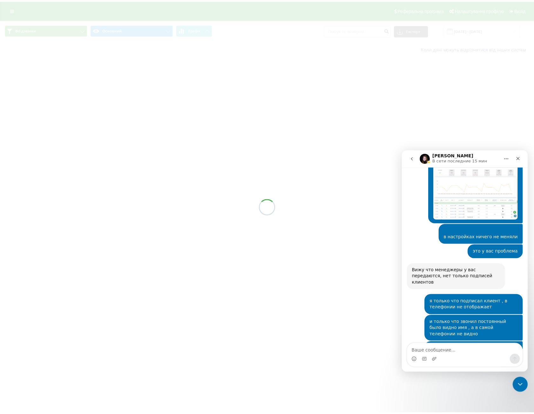
scroll to position [1328, 0]
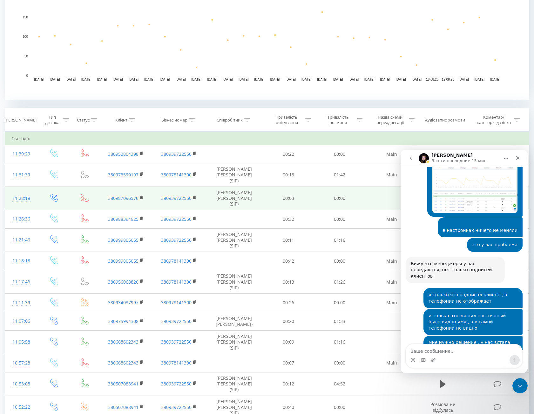
scroll to position [159, 0]
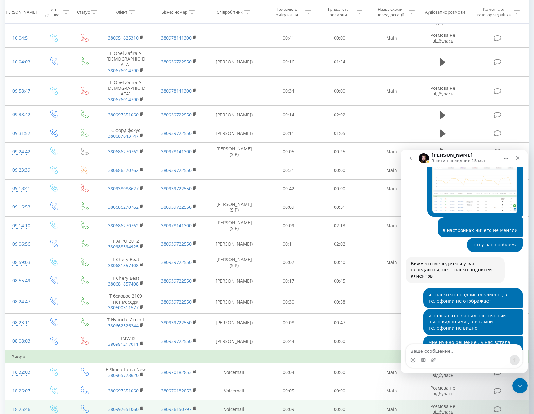
scroll to position [762, 0]
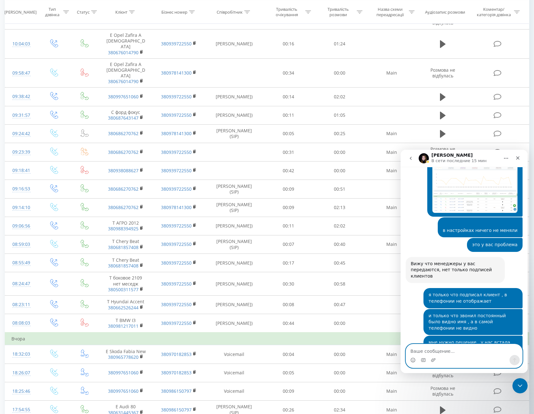
click at [470, 351] on textarea "Ваше сообщение..." at bounding box center [464, 350] width 116 height 11
type textarea "c"
type textarea "сколько времени займет у вас проверка?"
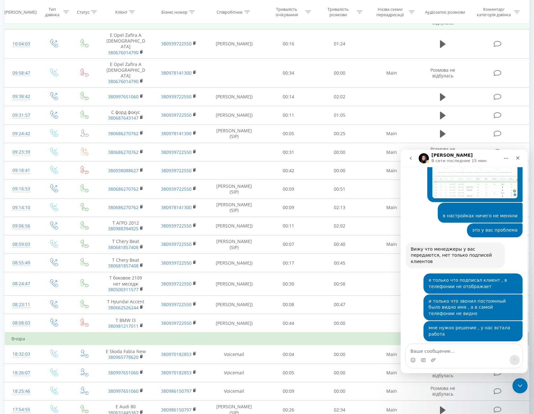
scroll to position [699, 0]
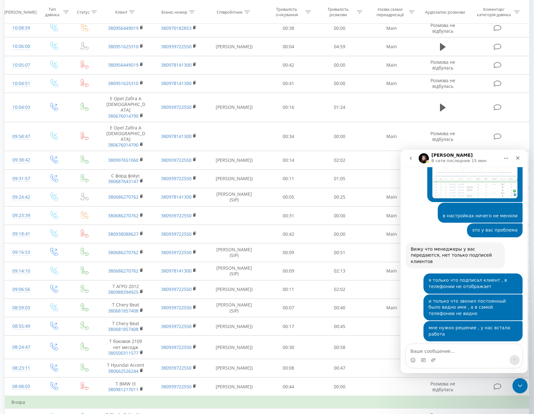
click at [412, 321] on div "мне нужно решение , у нас встала работа [PERSON_NAME] • 21 мин назад" at bounding box center [464, 333] width 117 height 25
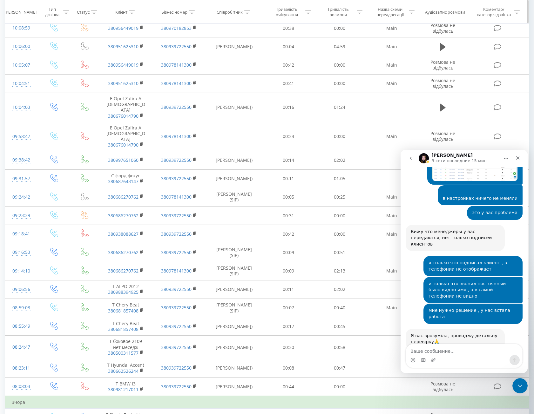
scroll to position [1368, 0]
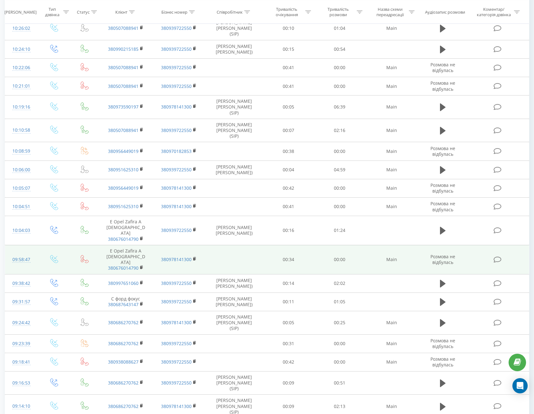
scroll to position [628, 0]
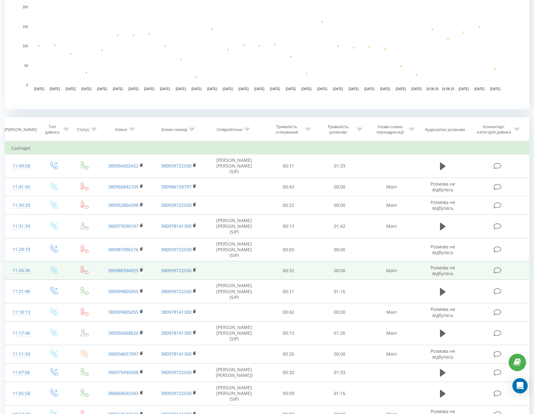
scroll to position [191, 0]
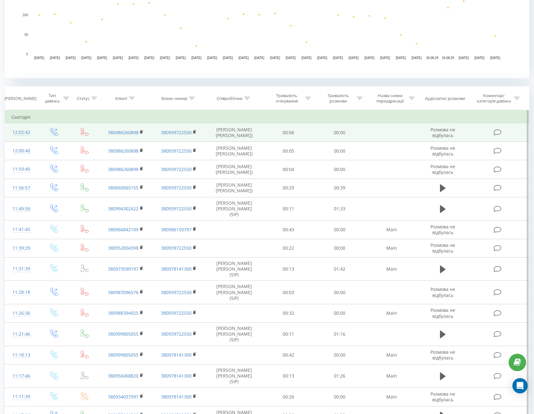
scroll to position [191, 0]
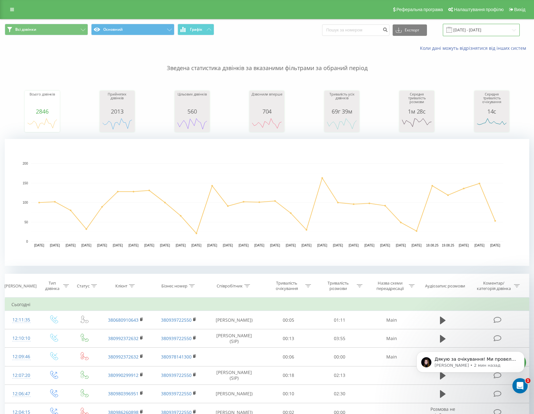
click at [478, 27] on input "[DATE] - [DATE]" at bounding box center [481, 30] width 77 height 12
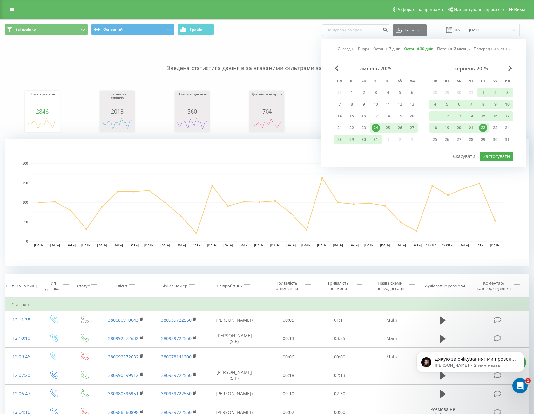
click at [504, 151] on div at bounding box center [423, 151] width 180 height 1
click at [504, 154] on button "Застосувати" at bounding box center [497, 156] width 34 height 9
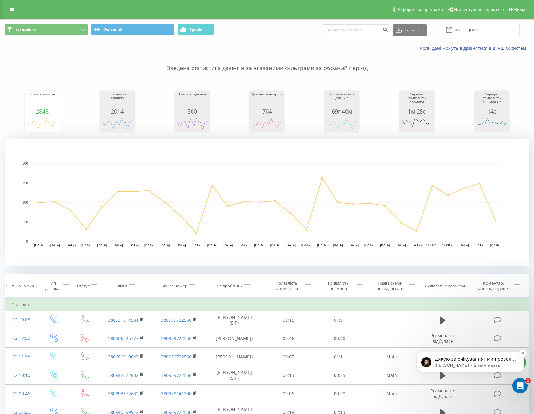
click at [464, 363] on p "[PERSON_NAME] • 2 мин назад" at bounding box center [475, 366] width 82 height 6
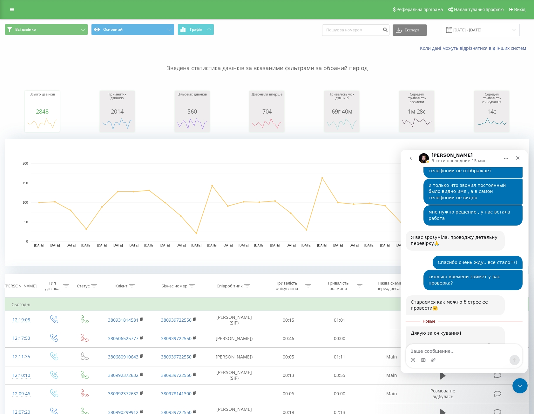
scroll to position [1467, 0]
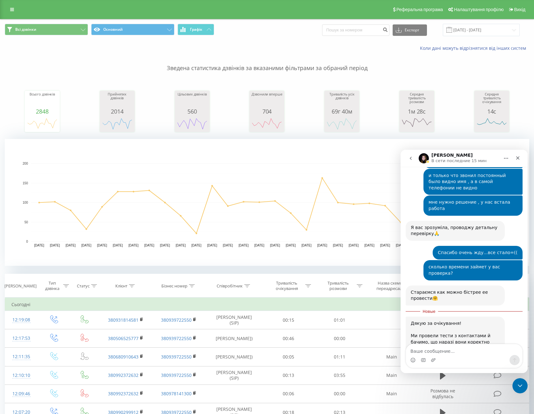
type textarea "+"
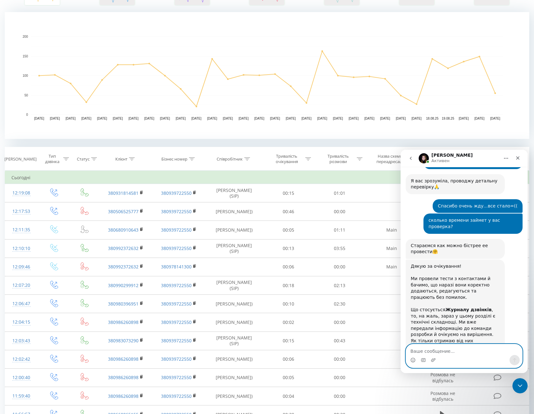
scroll to position [1523, 0]
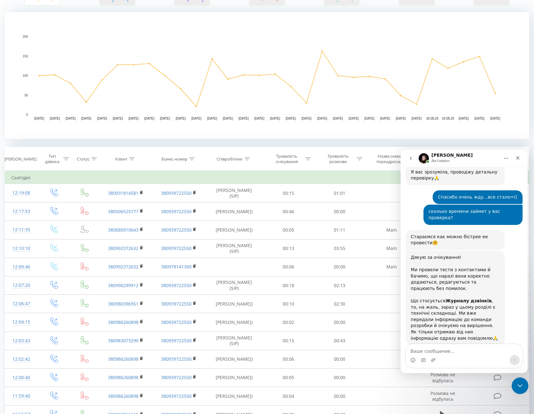
click at [519, 385] on icon "Закрыть службу сообщений Intercom" at bounding box center [519, 385] width 8 height 8
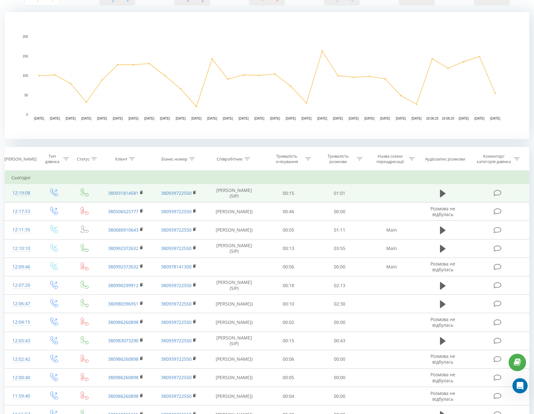
scroll to position [0, 0]
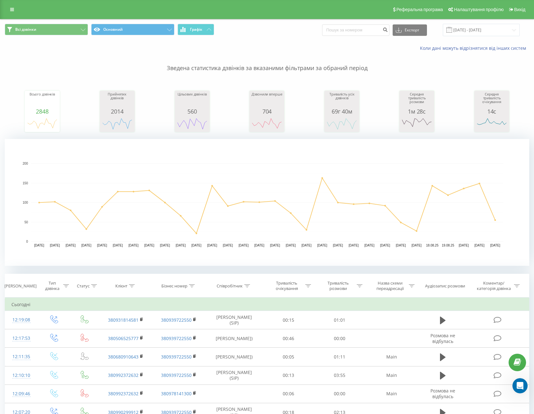
click at [452, 31] on span at bounding box center [449, 30] width 6 height 6
click at [471, 30] on input "[DATE] - [DATE]" at bounding box center [481, 30] width 77 height 12
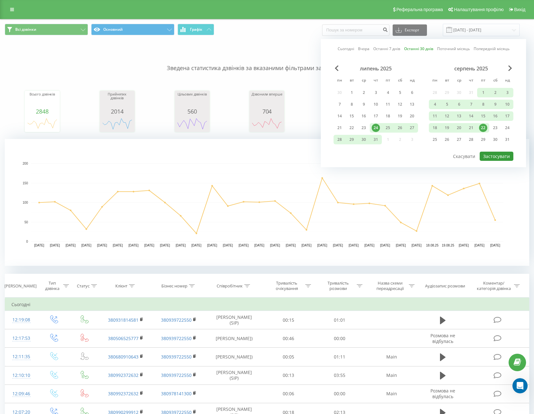
click at [490, 154] on button "Застосувати" at bounding box center [497, 156] width 34 height 9
